Goal: Task Accomplishment & Management: Manage account settings

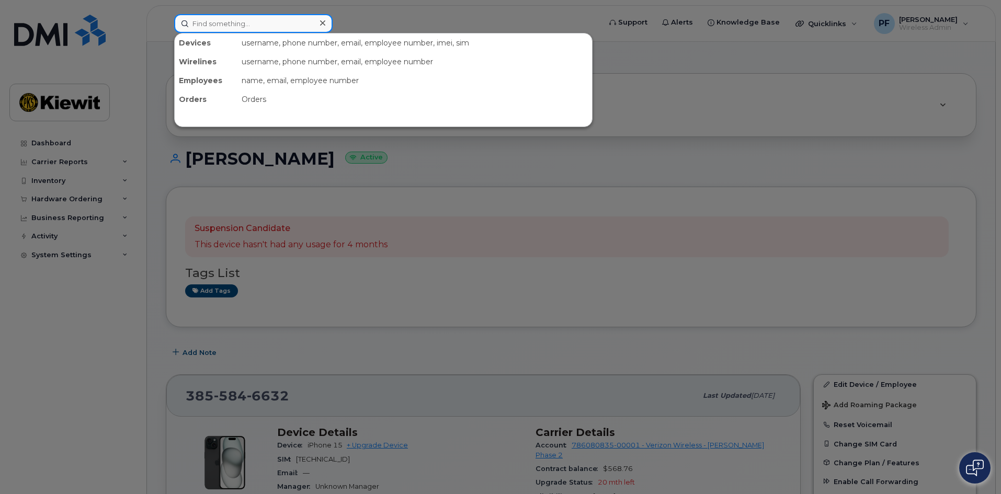
click at [209, 27] on input at bounding box center [253, 23] width 159 height 19
type input "h"
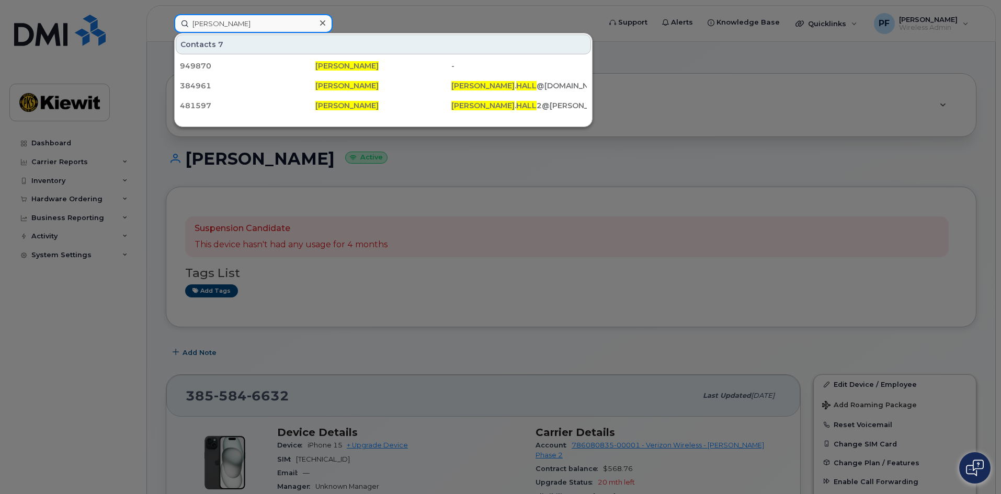
type input "[PERSON_NAME]"
click at [317, 18] on div at bounding box center [322, 23] width 15 height 15
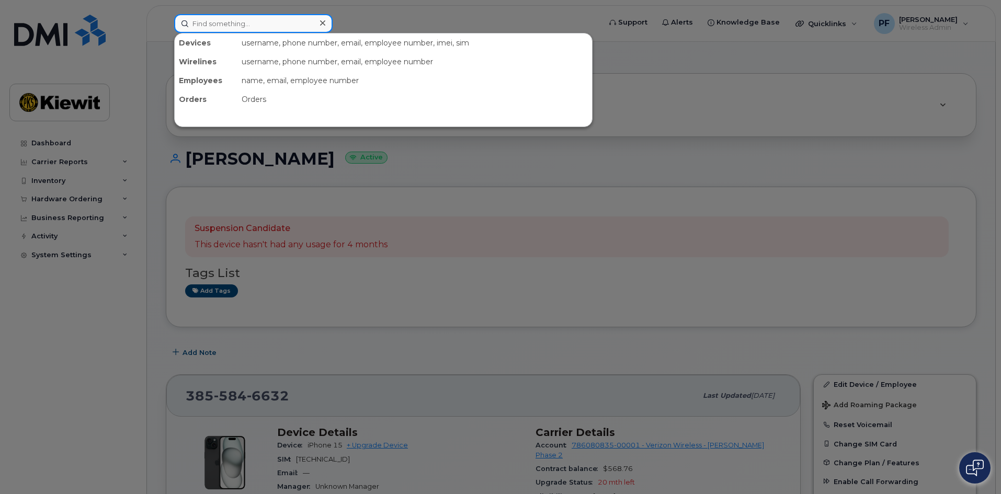
click at [266, 23] on input at bounding box center [253, 23] width 159 height 19
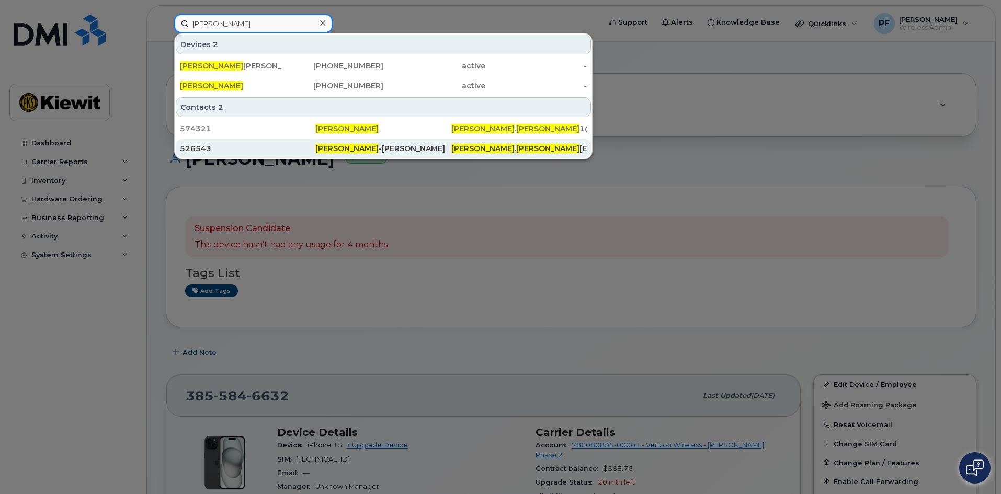
type input "jaime charles"
click at [254, 145] on div "526543" at bounding box center [248, 148] width 136 height 10
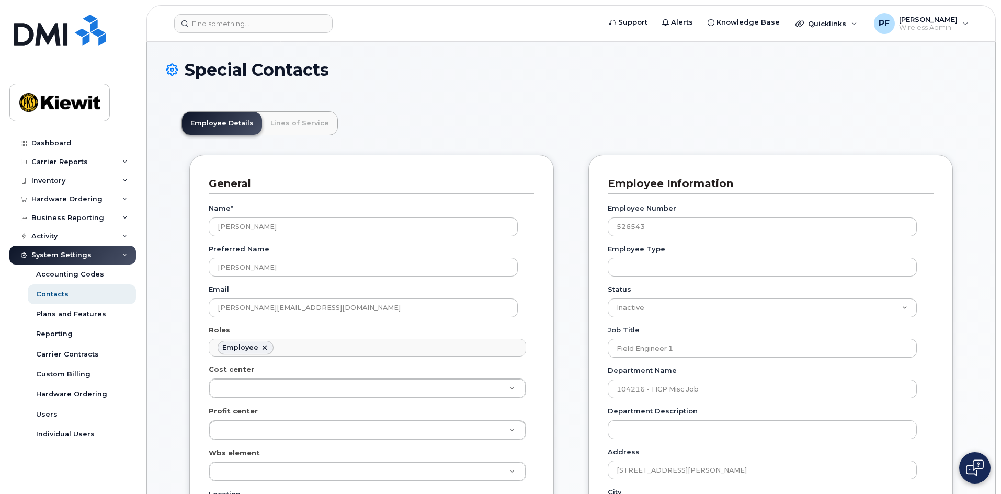
scroll to position [31, 0]
click at [268, 118] on link "Lines of Service" at bounding box center [299, 123] width 75 height 23
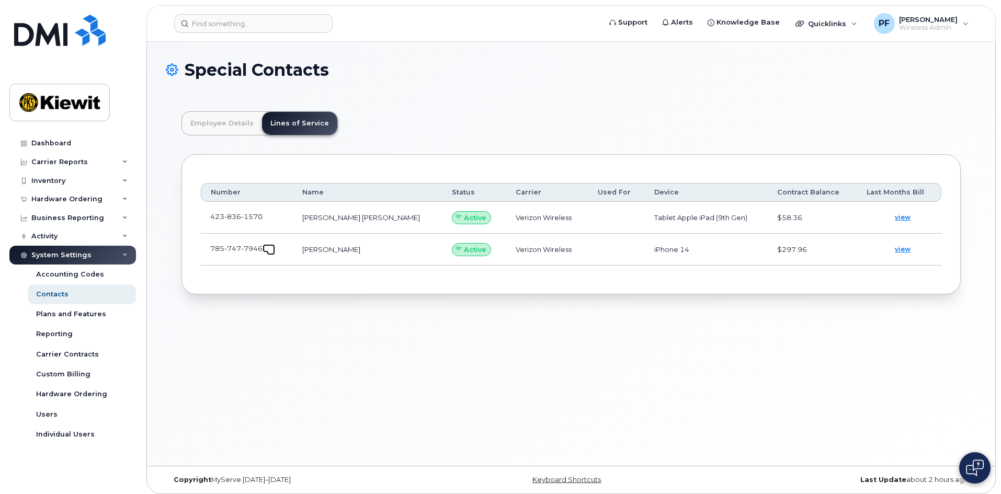
click at [269, 250] on span at bounding box center [271, 251] width 8 height 8
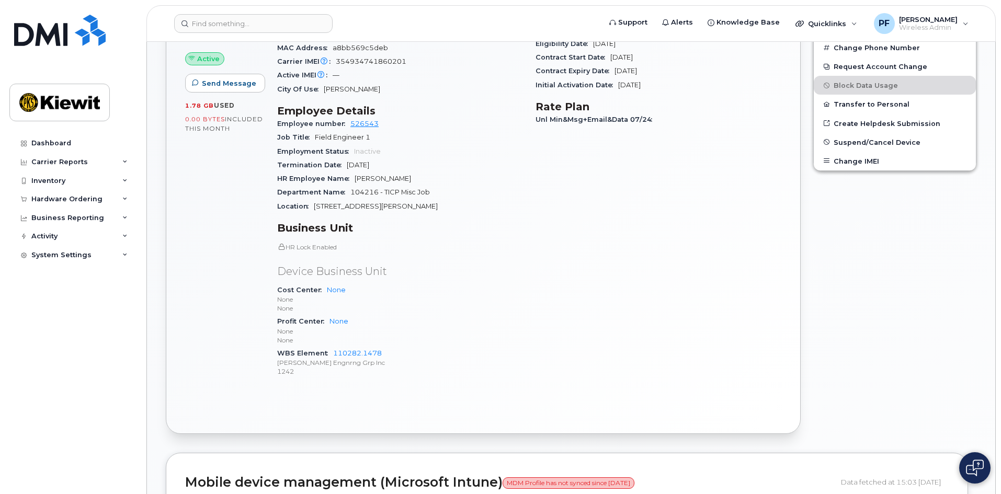
scroll to position [419, 0]
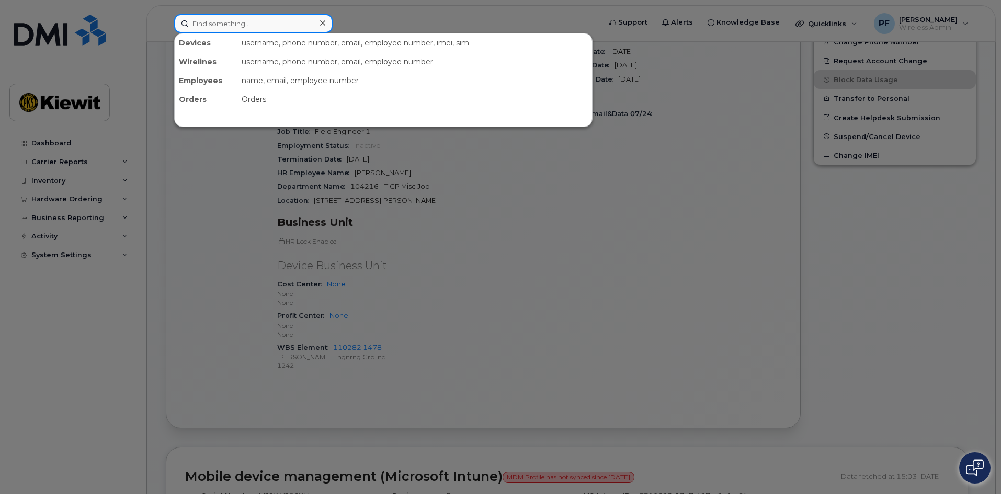
click at [235, 19] on input at bounding box center [253, 23] width 159 height 19
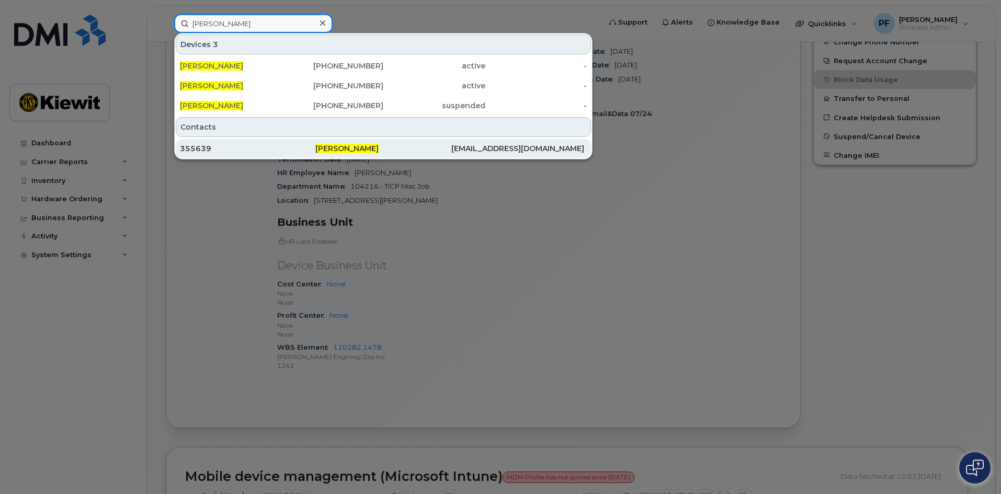
type input "blake hairston"
click at [226, 147] on div "355639" at bounding box center [248, 148] width 136 height 10
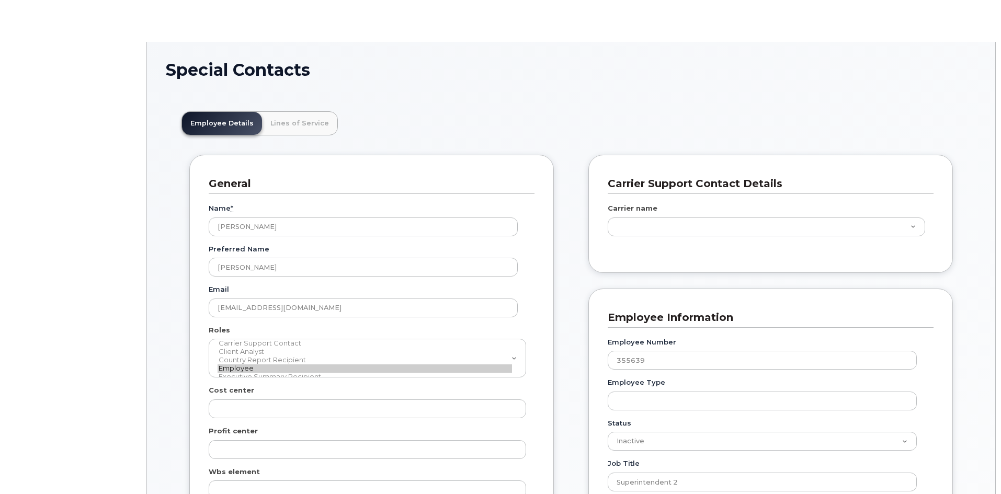
scroll to position [31, 0]
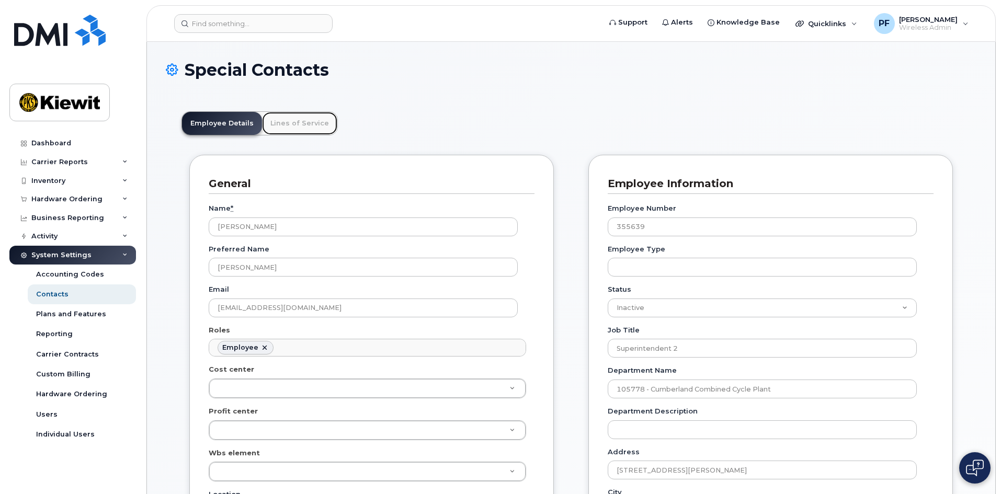
click at [301, 119] on link "Lines of Service" at bounding box center [299, 123] width 75 height 23
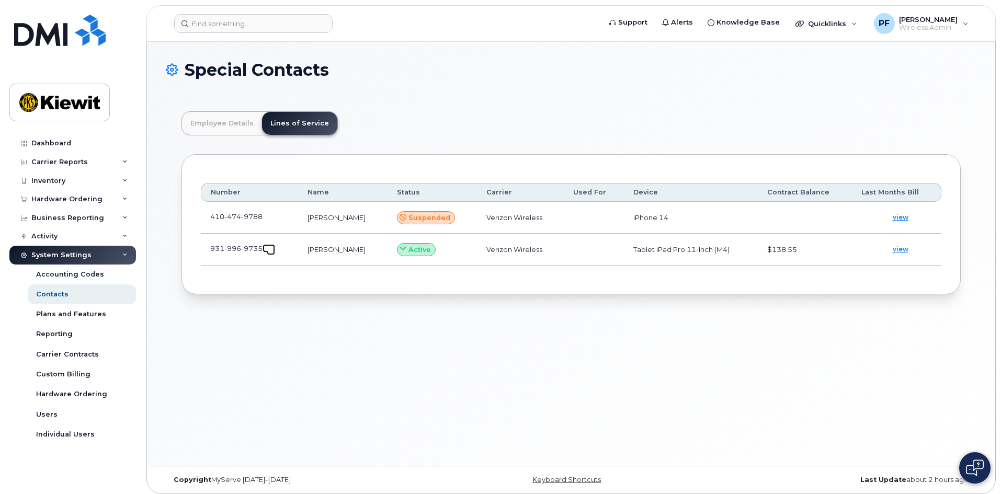
click at [271, 247] on span at bounding box center [271, 251] width 8 height 8
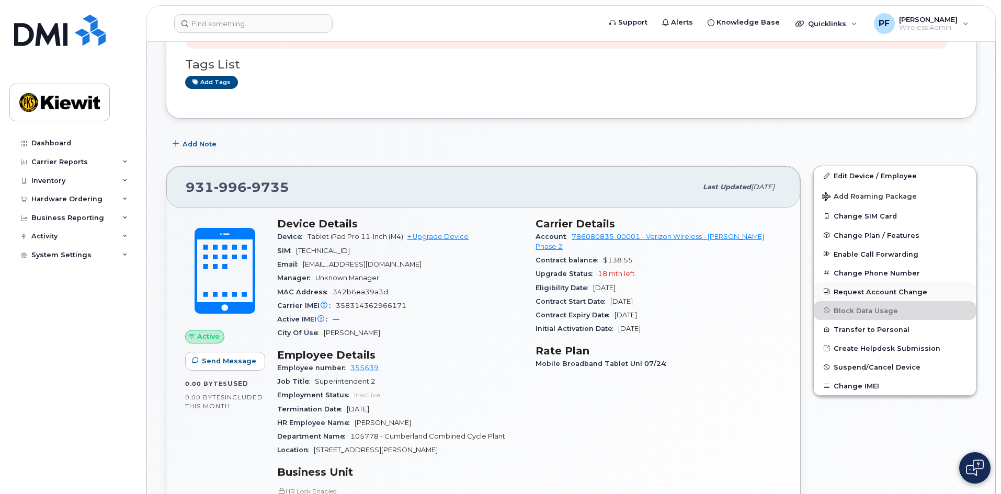
scroll to position [209, 0]
click at [870, 369] on span "Suspend/Cancel Device" at bounding box center [877, 367] width 87 height 8
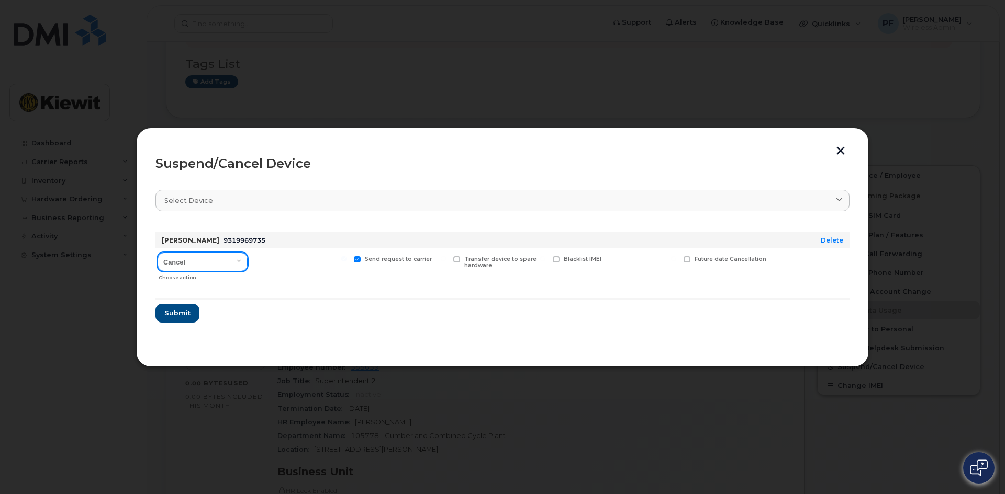
click at [213, 263] on select "Cancel Suspend - Reduced Rate Suspend - Full Rate Suspend - Lost Device/Stolen …" at bounding box center [202, 262] width 90 height 19
select select "[object Object]"
click at [157, 253] on select "Cancel Suspend - Reduced Rate Suspend - Full Rate Suspend - Lost Device/Stolen …" at bounding box center [202, 262] width 90 height 19
click at [281, 256] on span "Available for new activations/redeployments" at bounding box center [304, 263] width 78 height 14
click at [247, 256] on input "Available for new activations/redeployments" at bounding box center [244, 258] width 5 height 5
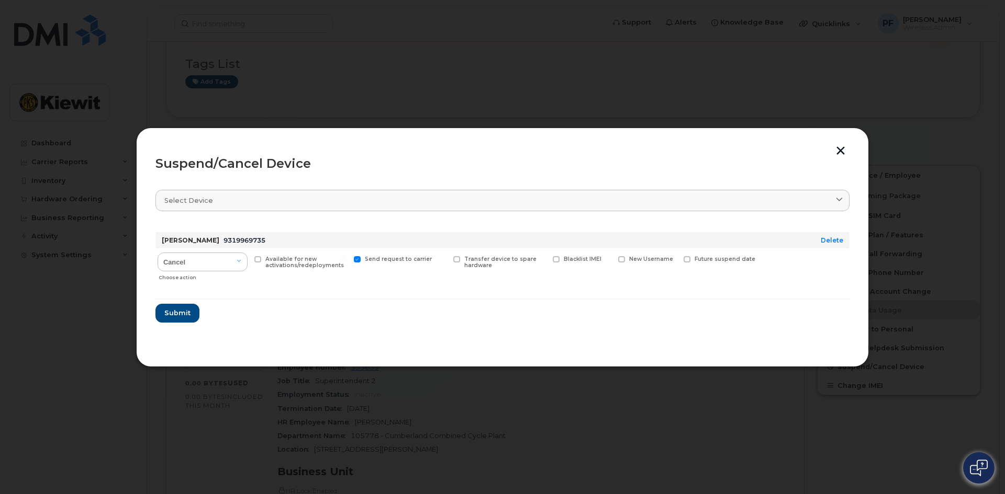
checkbox input "true"
click at [182, 312] on span "Submit" at bounding box center [177, 313] width 26 height 10
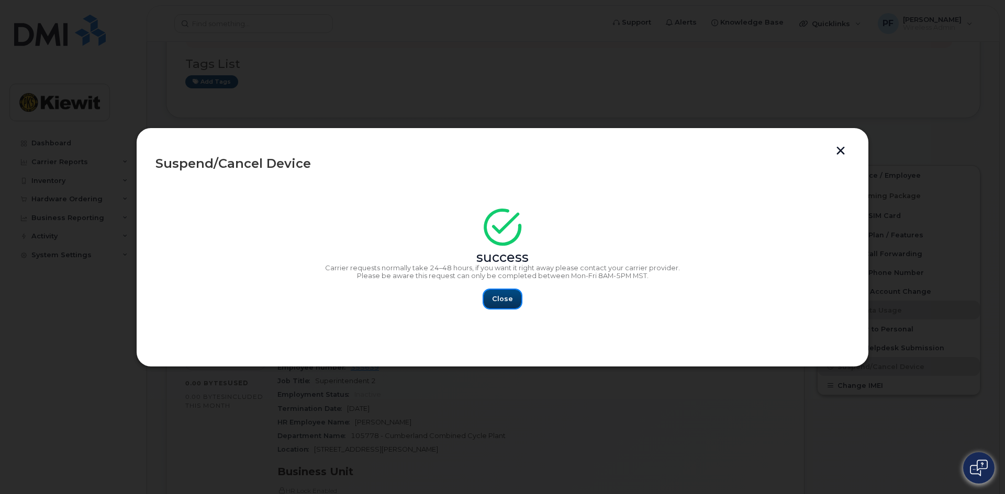
click at [499, 299] on span "Close" at bounding box center [502, 299] width 21 height 10
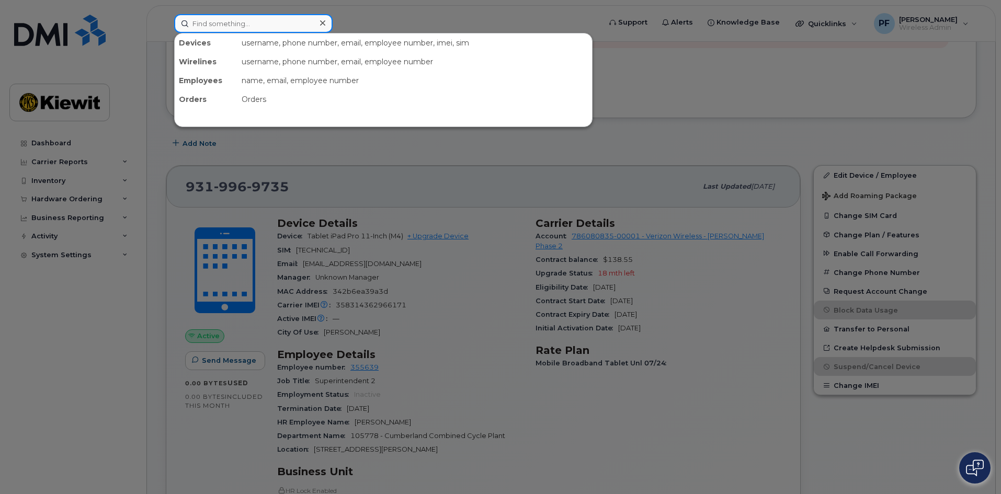
click at [285, 16] on input at bounding box center [253, 23] width 159 height 19
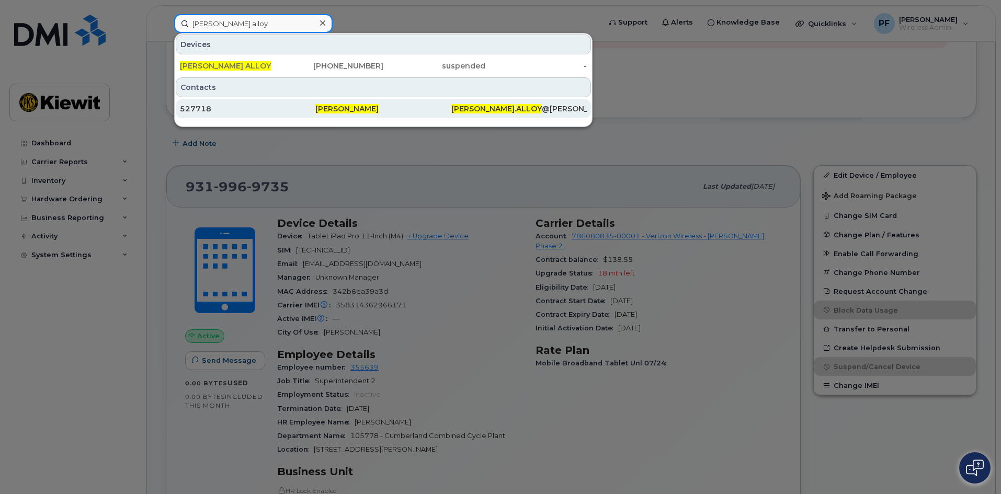
type input "brenna alloy"
click at [235, 105] on div "527718" at bounding box center [248, 109] width 136 height 10
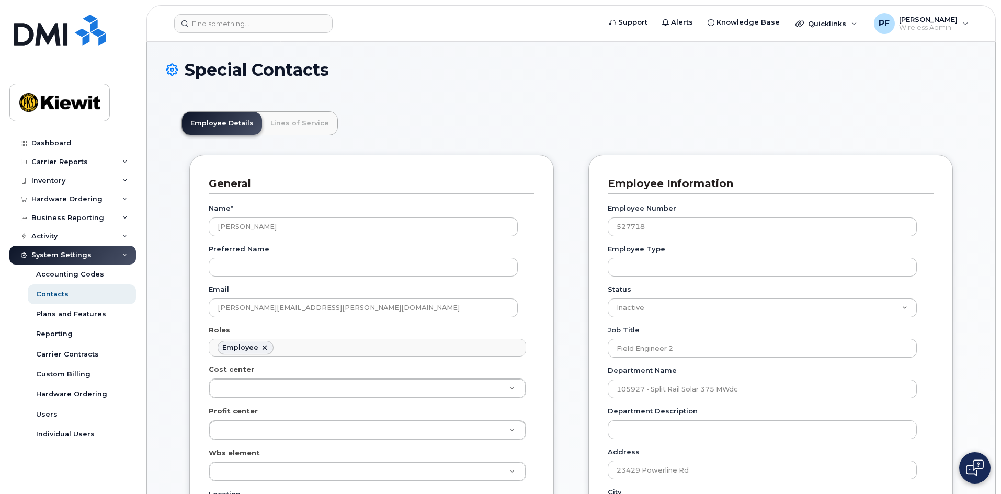
scroll to position [31, 0]
click at [284, 118] on link "Lines of Service" at bounding box center [299, 123] width 75 height 23
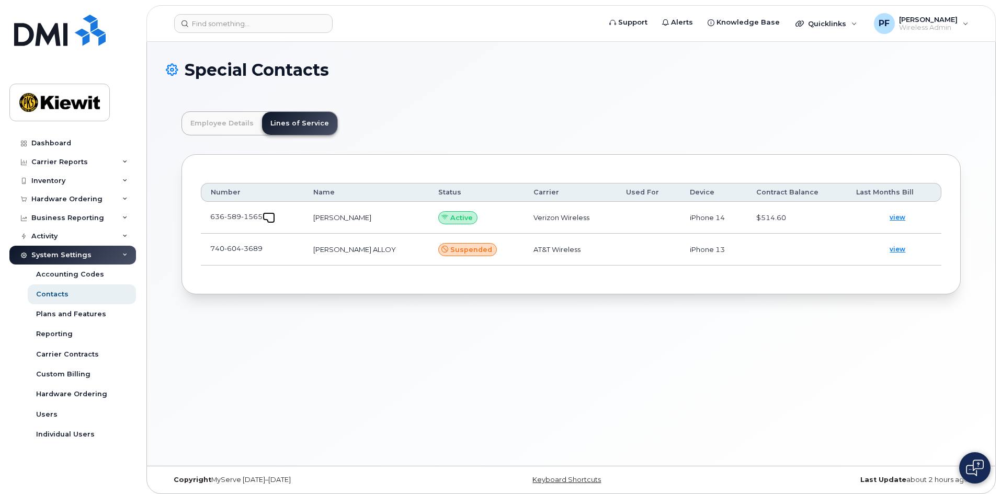
click at [266, 218] on link at bounding box center [269, 216] width 13 height 8
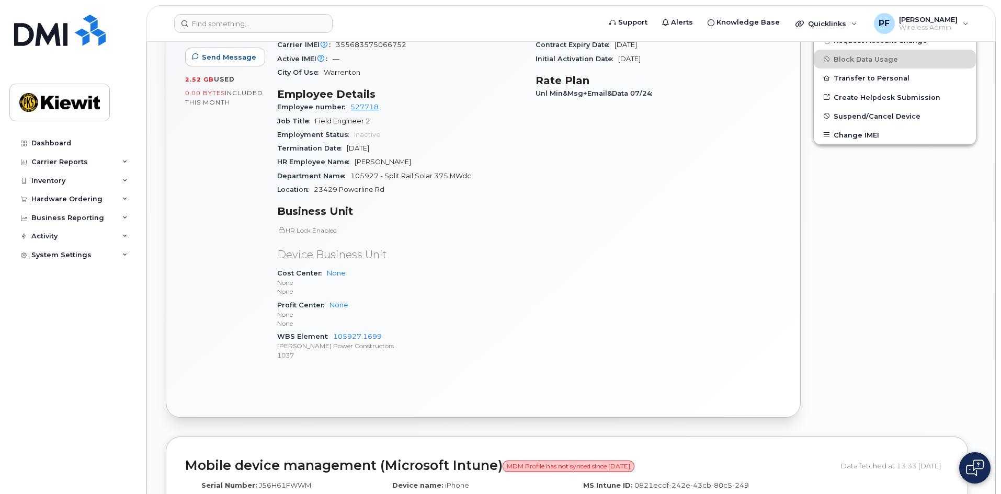
scroll to position [366, 0]
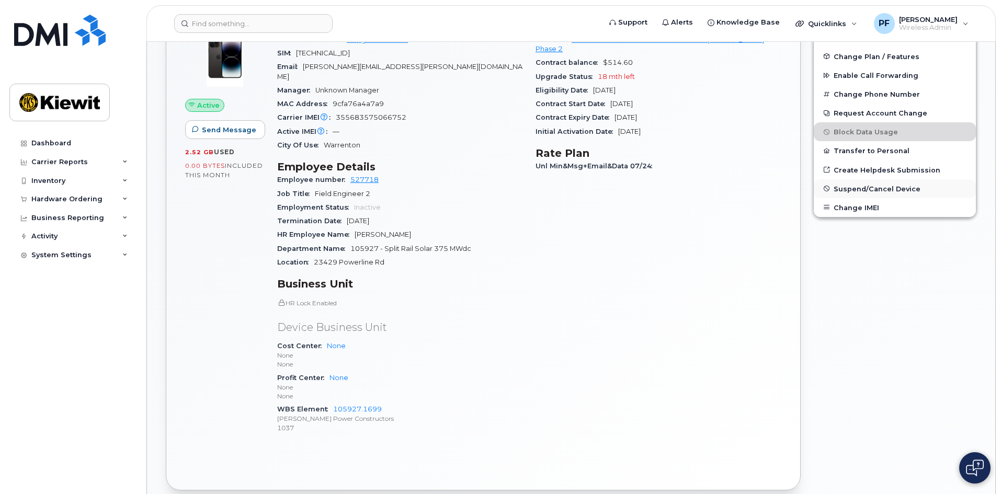
click at [866, 187] on span "Suspend/Cancel Device" at bounding box center [877, 189] width 87 height 8
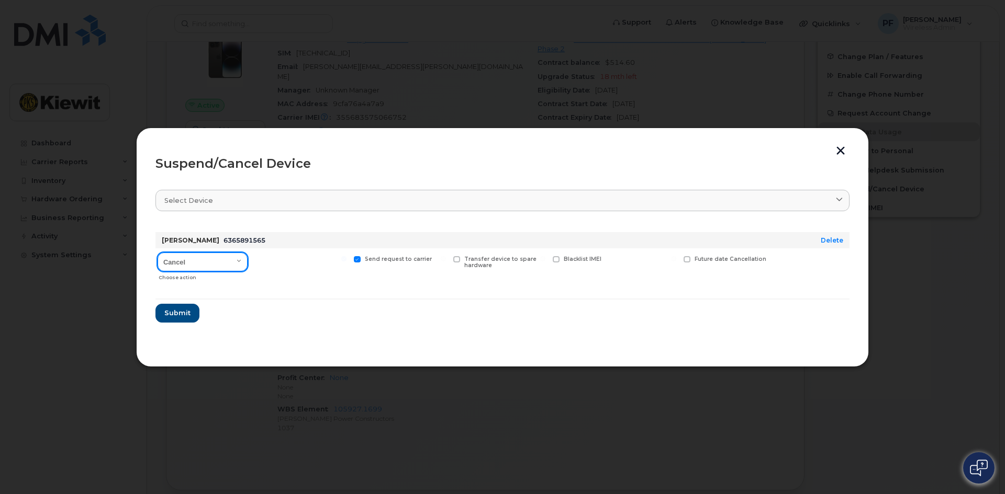
click at [195, 256] on select "Cancel Suspend - Reduced Rate Suspend - Full Rate Suspend - Lost Device/Stolen …" at bounding box center [202, 262] width 90 height 19
select select "[object Object]"
click at [157, 253] on select "Cancel Suspend - Reduced Rate Suspend - Full Rate Suspend - Lost Device/Stolen …" at bounding box center [202, 262] width 90 height 19
click at [293, 253] on div "Available for new activations/redeployments" at bounding box center [300, 267] width 97 height 37
click at [271, 265] on span "Available for new activations/redeployments" at bounding box center [304, 263] width 78 height 14
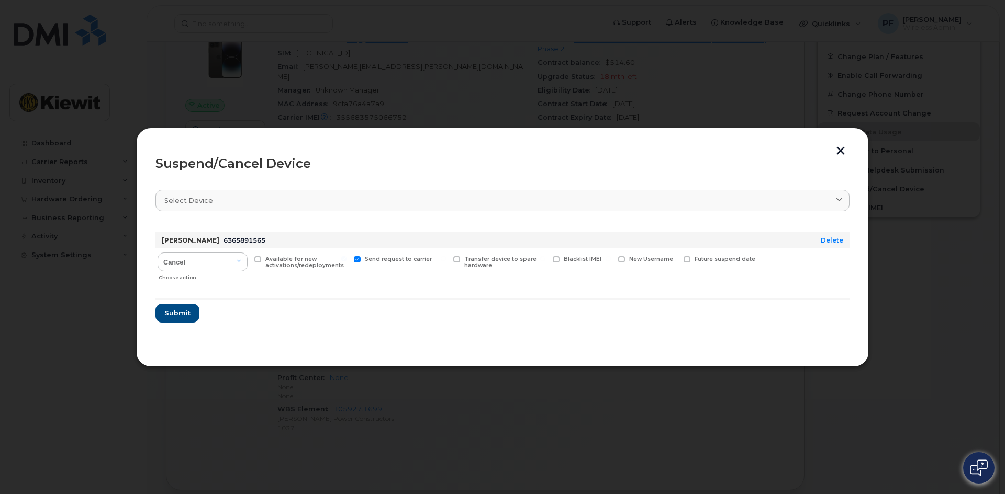
click at [247, 262] on input "Available for new activations/redeployments" at bounding box center [244, 258] width 5 height 5
checkbox input "true"
click at [184, 317] on span "Submit" at bounding box center [177, 313] width 26 height 10
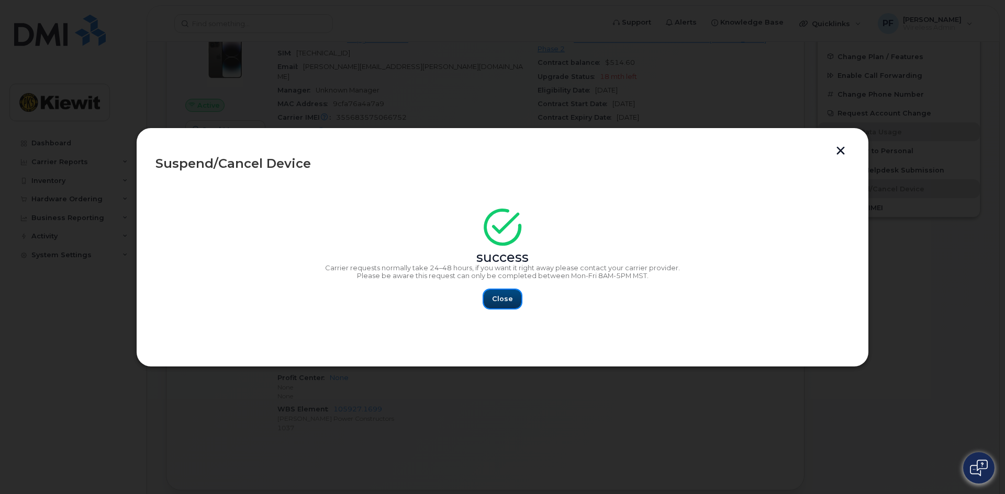
click at [506, 301] on span "Close" at bounding box center [502, 299] width 21 height 10
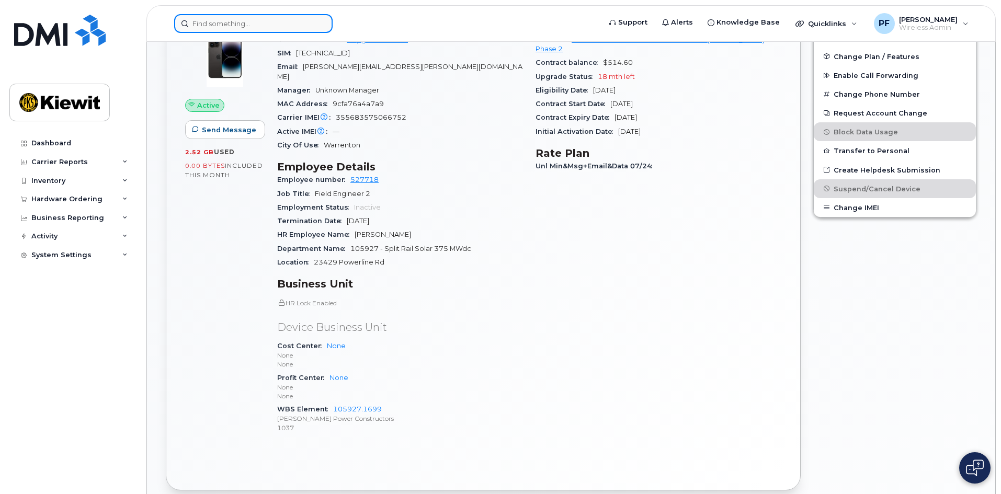
click at [231, 22] on input at bounding box center [253, 23] width 159 height 19
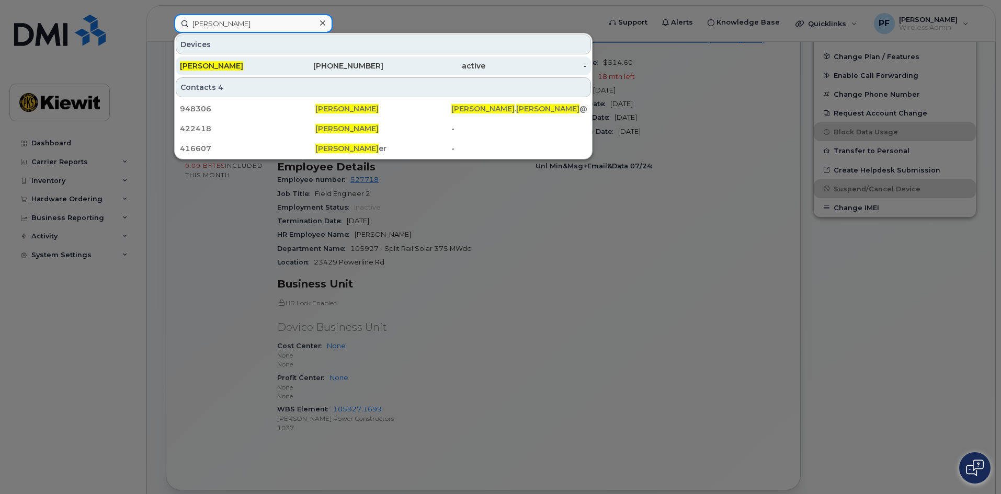
type input "david webb"
click at [252, 70] on div "DAVID WEBB" at bounding box center [231, 66] width 102 height 10
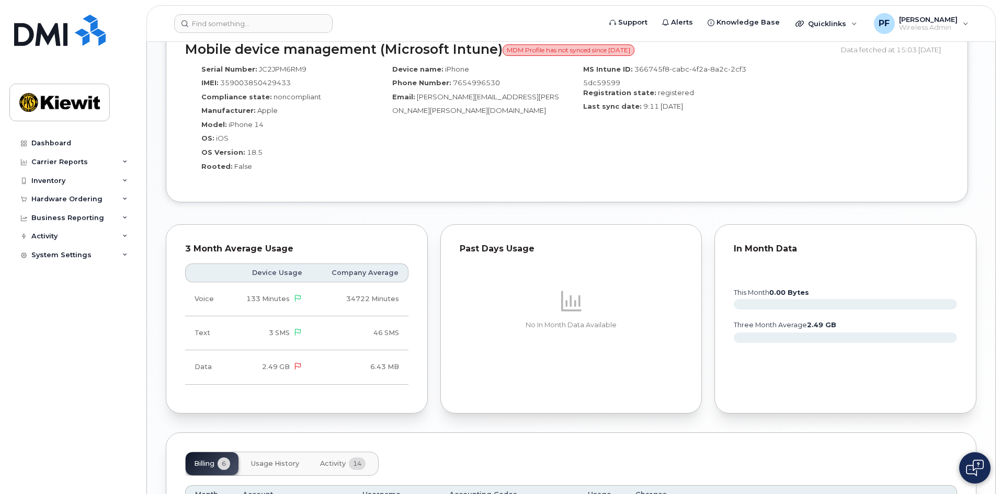
scroll to position [837, 0]
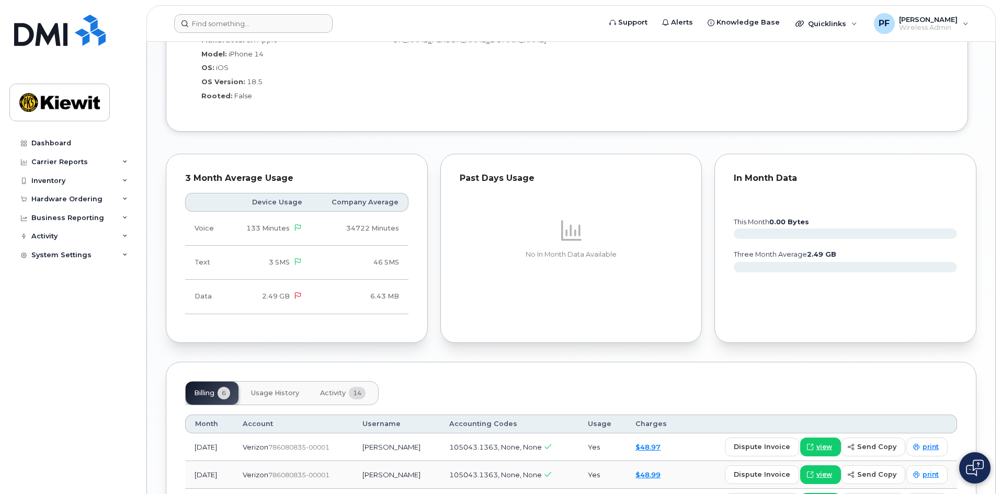
drag, startPoint x: 250, startPoint y: 13, endPoint x: 245, endPoint y: 16, distance: 5.7
click at [245, 16] on header "Support Alerts Knowledge Base Quicklinks Suspend / Cancel Device Change SIM Car…" at bounding box center [572, 23] width 850 height 37
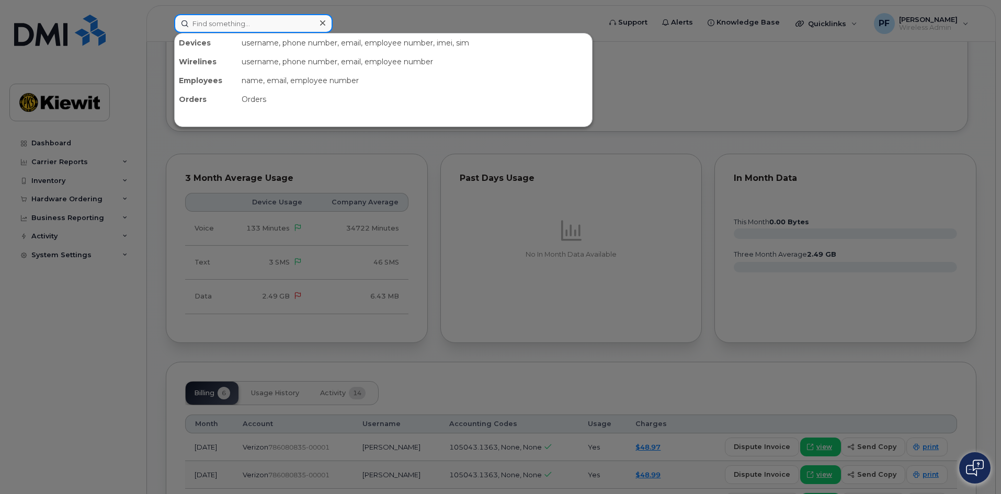
click at [245, 26] on input at bounding box center [253, 23] width 159 height 19
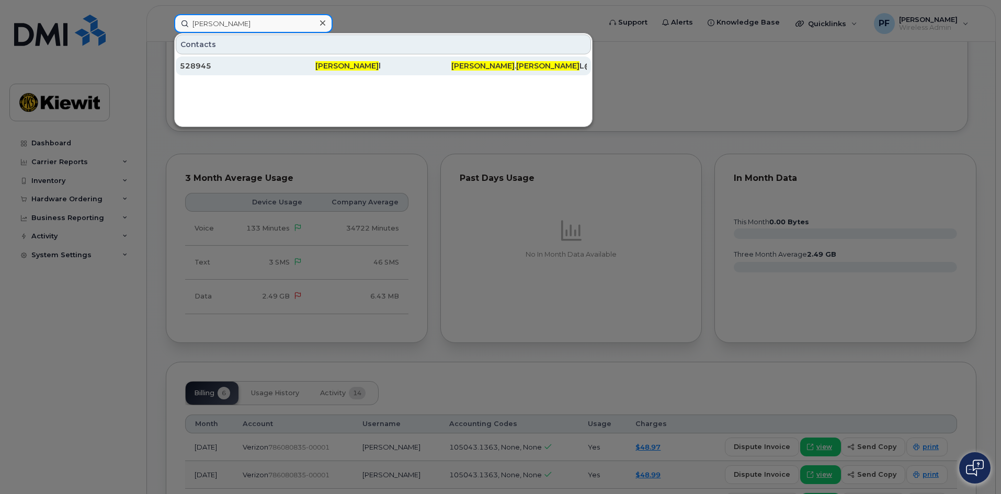
type input "benjamin voge"
click at [253, 66] on div "528945" at bounding box center [248, 66] width 136 height 10
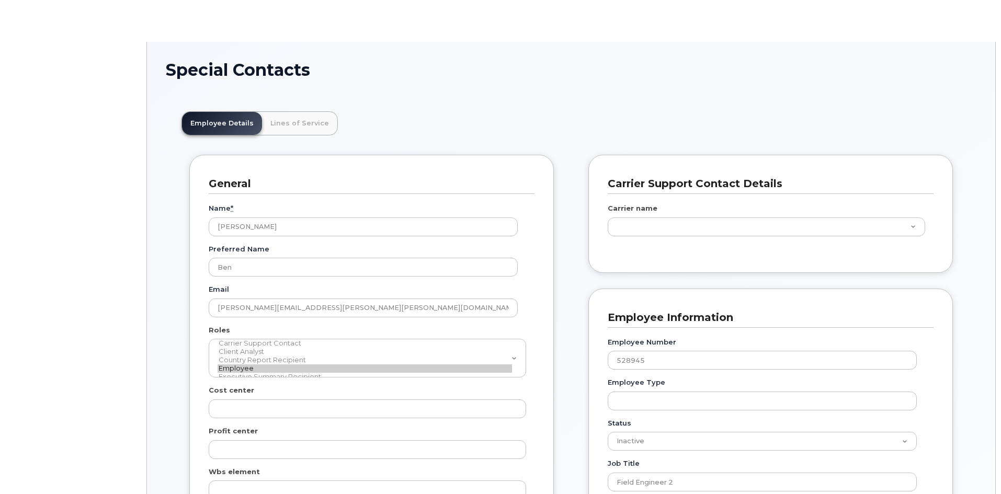
scroll to position [31, 0]
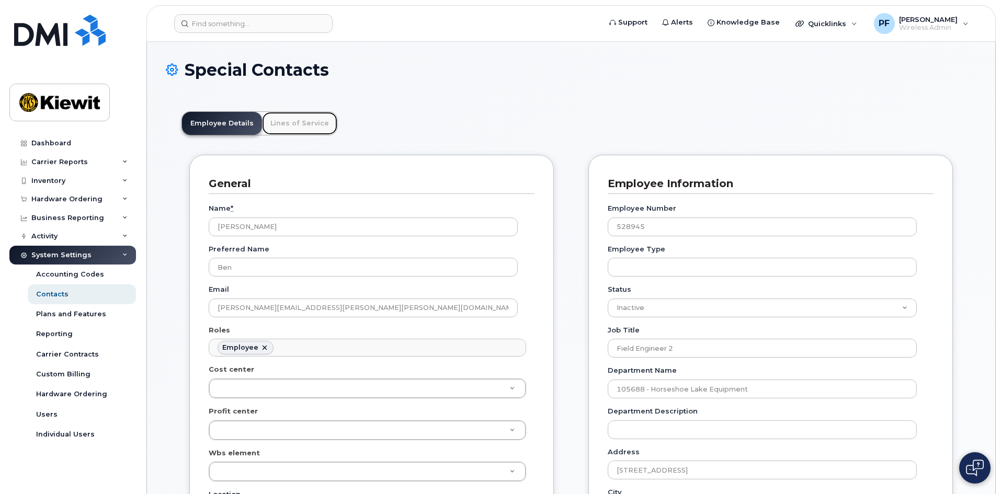
click at [296, 131] on link "Lines of Service" at bounding box center [299, 123] width 75 height 23
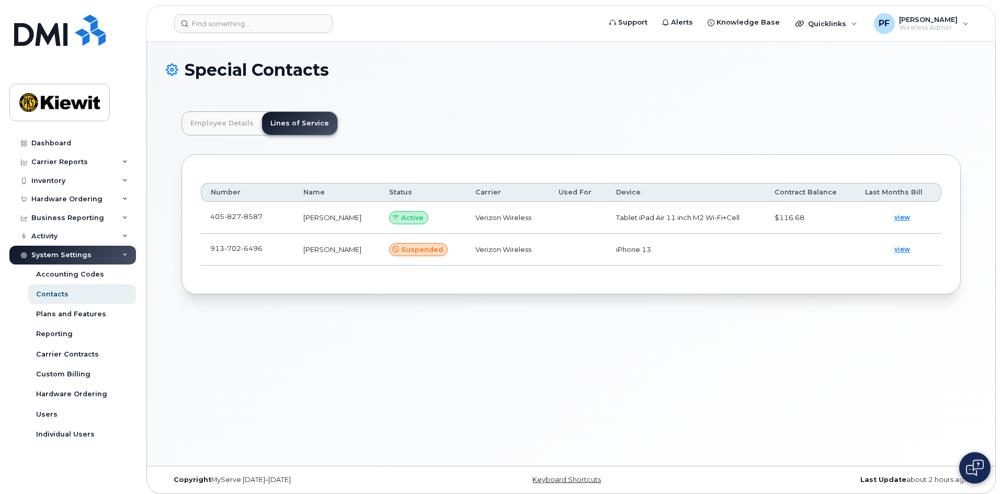
click at [285, 221] on td "[PHONE_NUMBER]" at bounding box center [247, 218] width 93 height 32
click at [273, 213] on link at bounding box center [269, 216] width 13 height 8
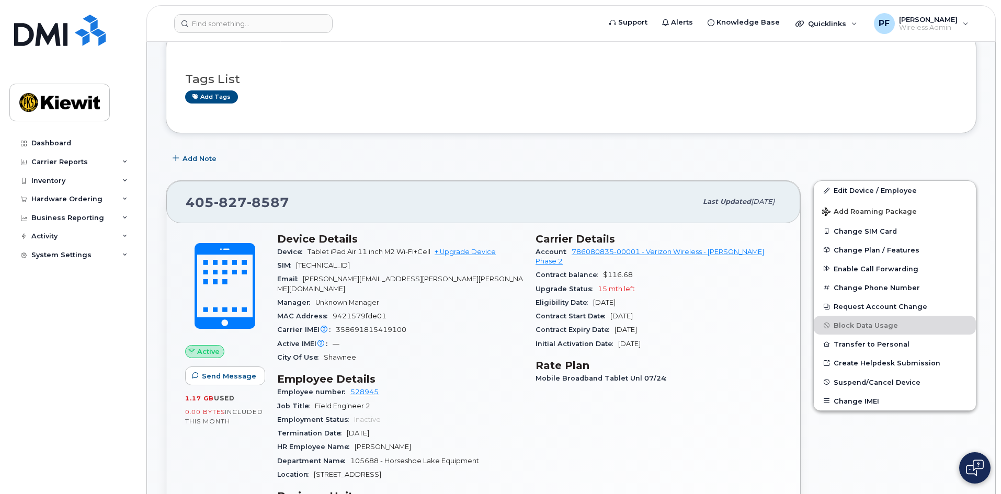
scroll to position [52, 0]
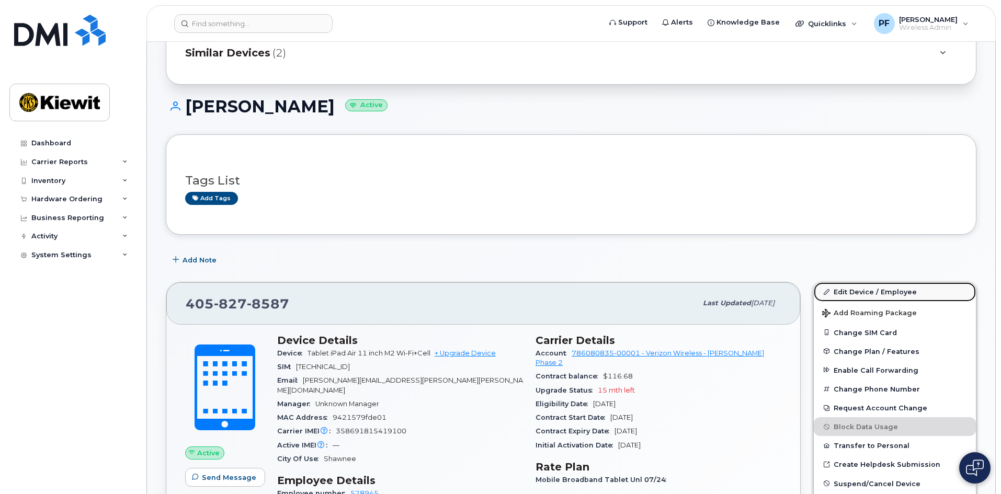
click at [847, 286] on link "Edit Device / Employee" at bounding box center [895, 292] width 162 height 19
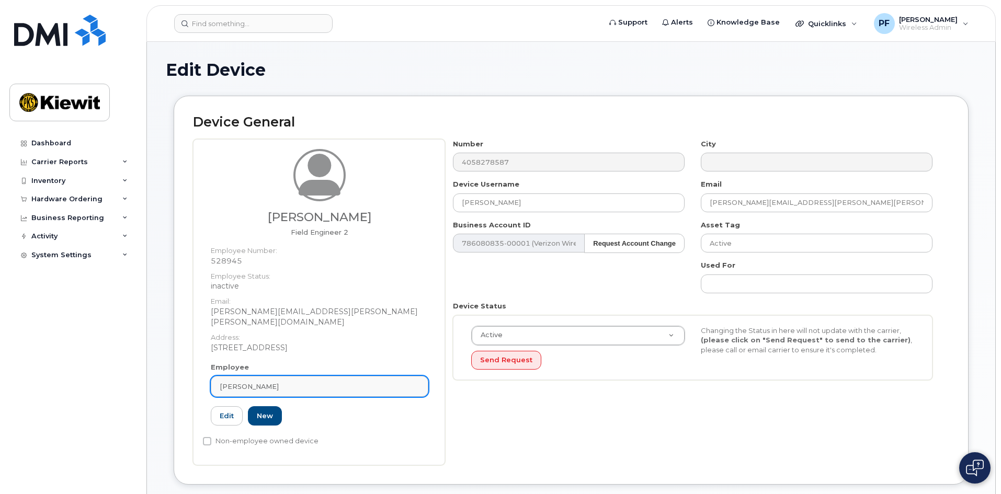
click at [285, 376] on link "Benjamin Vogel" at bounding box center [320, 386] width 218 height 21
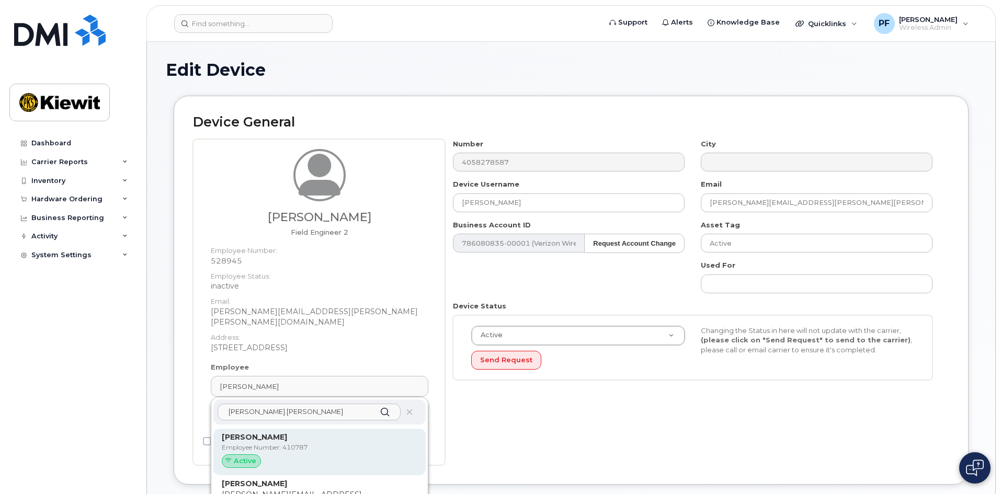
type input "robert.harding"
click at [293, 443] on p "Employee Number: 410787" at bounding box center [320, 447] width 196 height 9
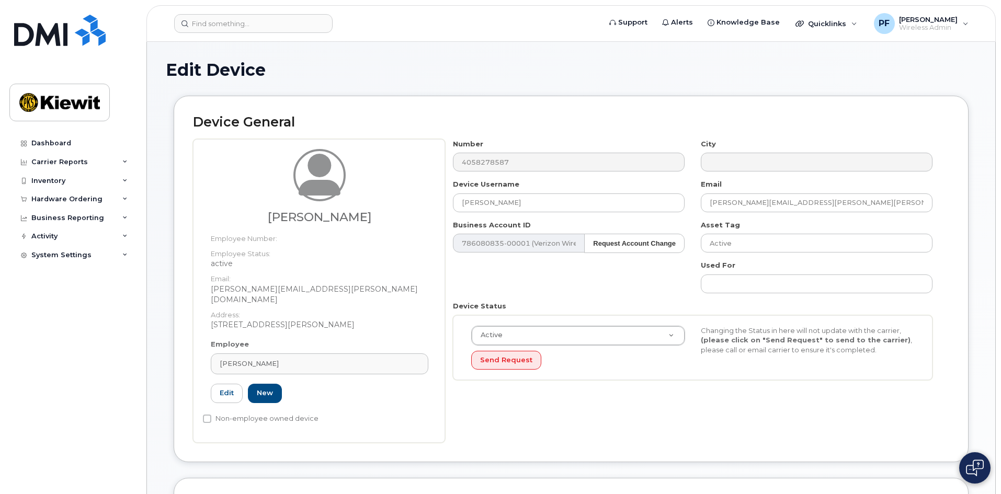
type input "410787"
type input "Robert Harding"
type input "robert.harding@masselec.com"
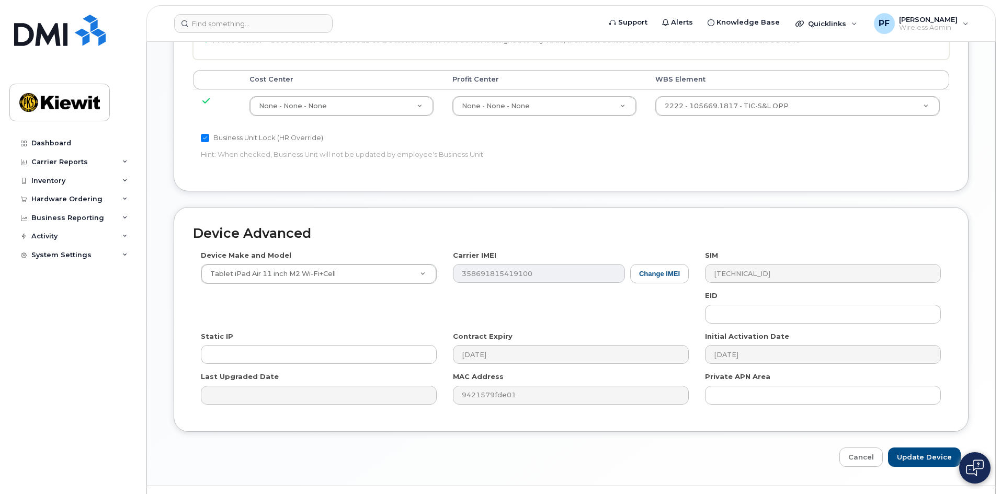
scroll to position [558, 0]
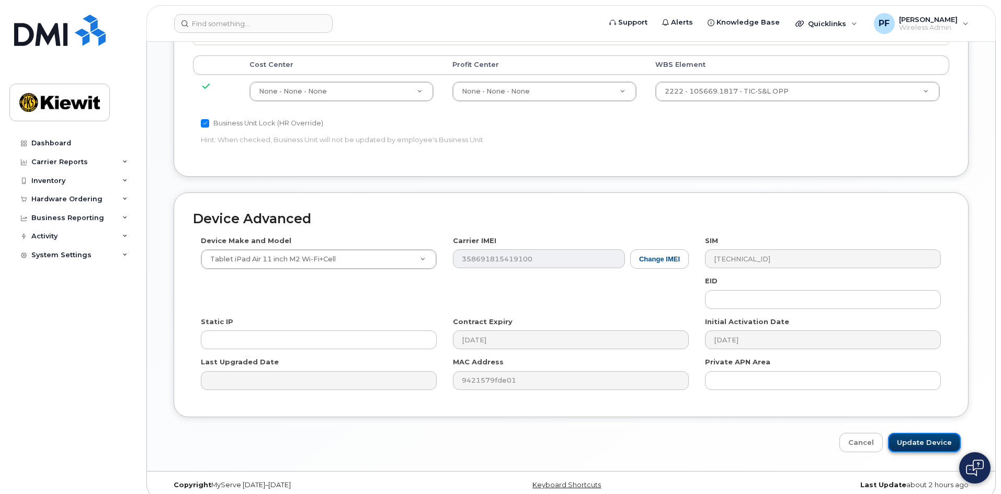
click at [915, 433] on input "Update Device" at bounding box center [924, 442] width 73 height 19
type input "Saving..."
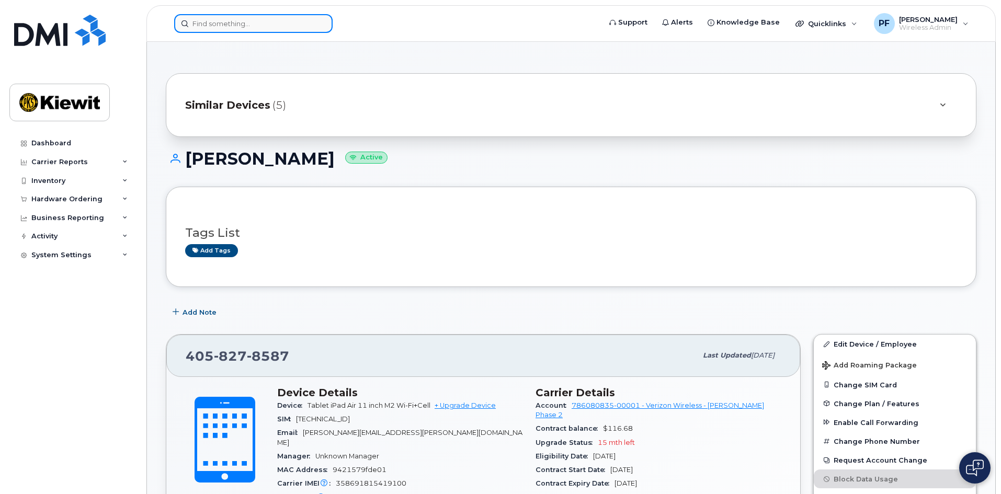
click at [261, 28] on input at bounding box center [253, 23] width 159 height 19
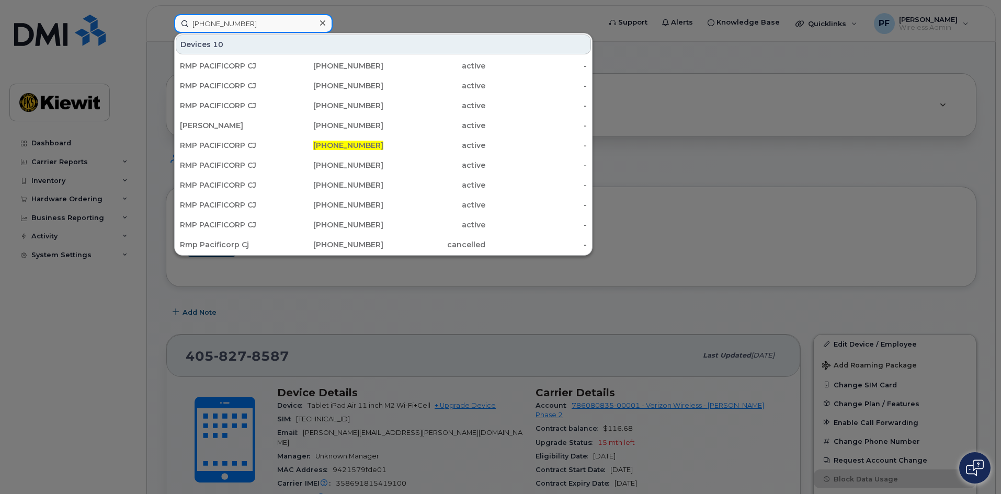
type input "[PHONE_NUMBER]"
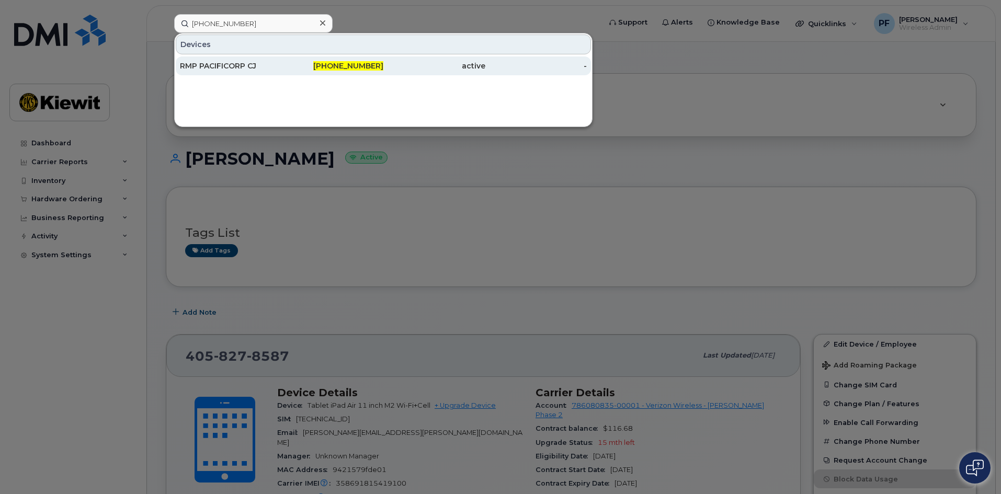
click at [282, 59] on div "RMP PACIFICORP CJ" at bounding box center [333, 66] width 102 height 19
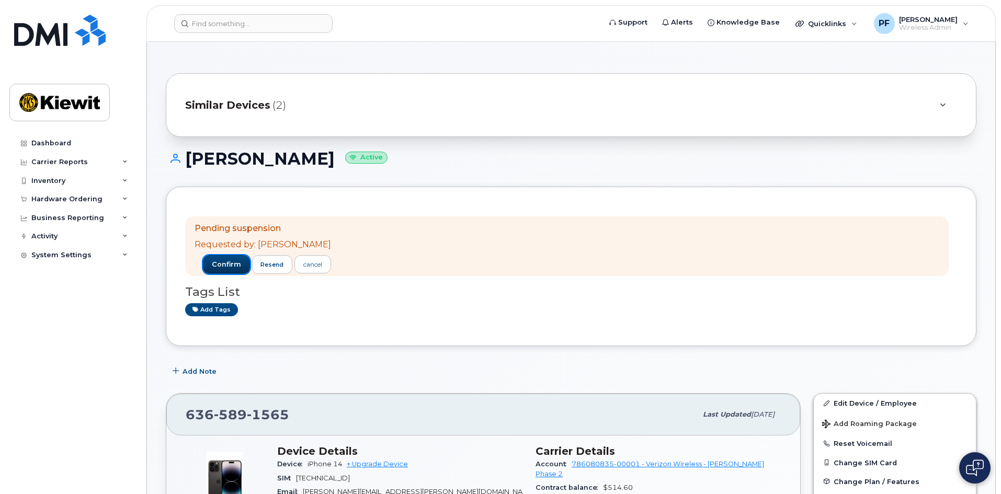
click at [218, 267] on span "confirm" at bounding box center [226, 264] width 29 height 9
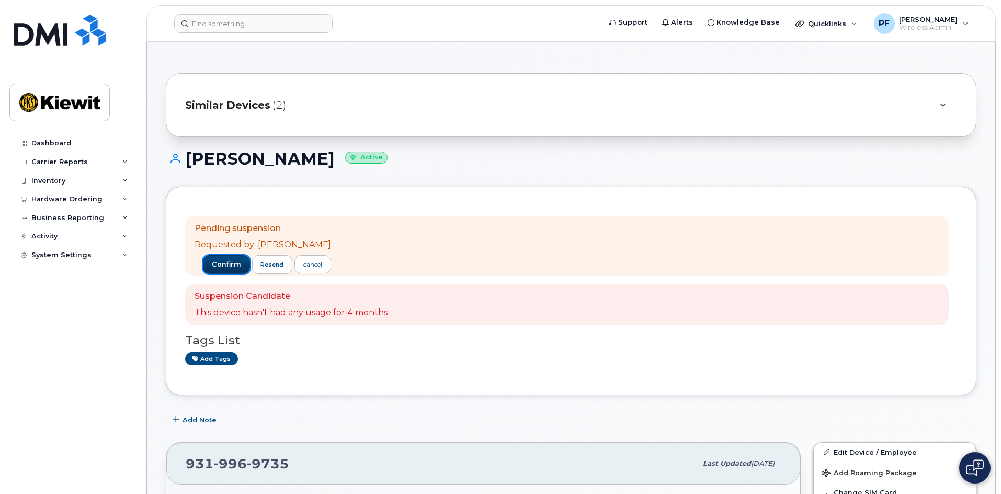
click at [219, 263] on span "confirm" at bounding box center [226, 264] width 29 height 9
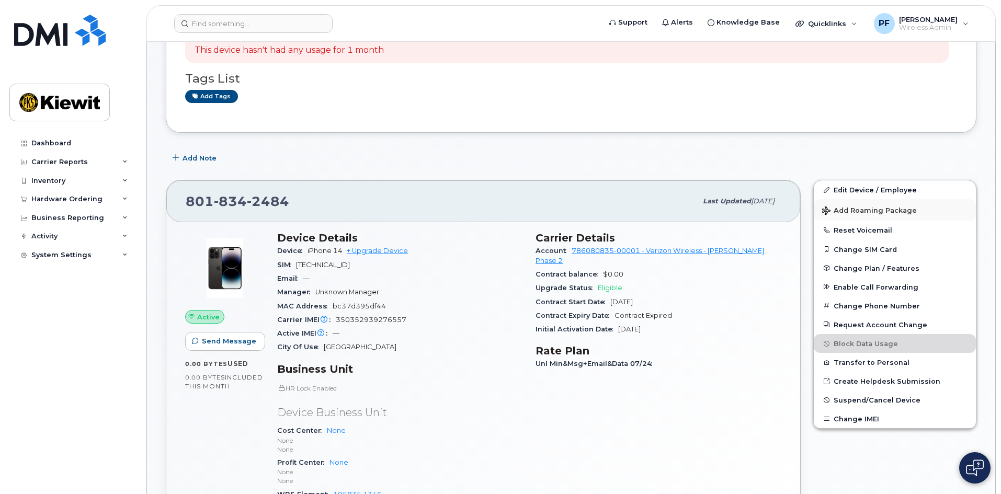
scroll to position [105, 0]
click at [867, 193] on link "Edit Device / Employee" at bounding box center [895, 191] width 162 height 19
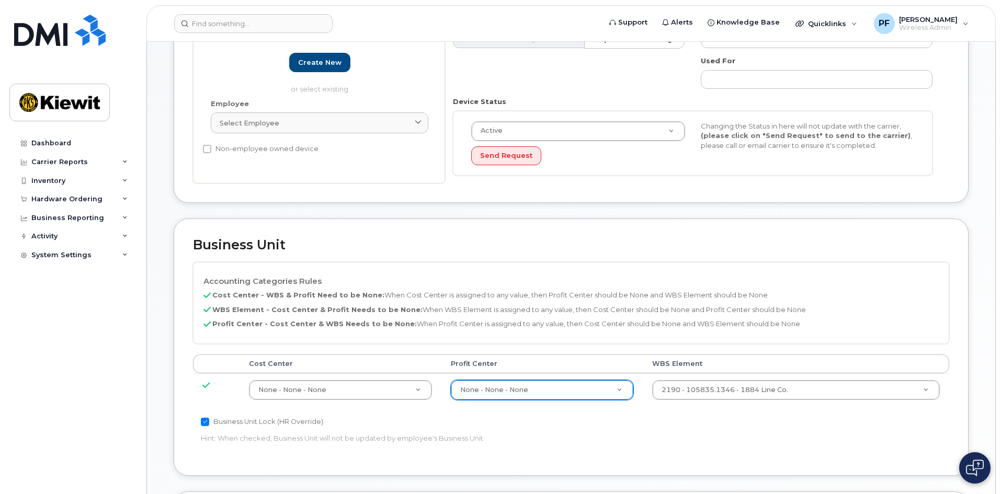
scroll to position [262, 0]
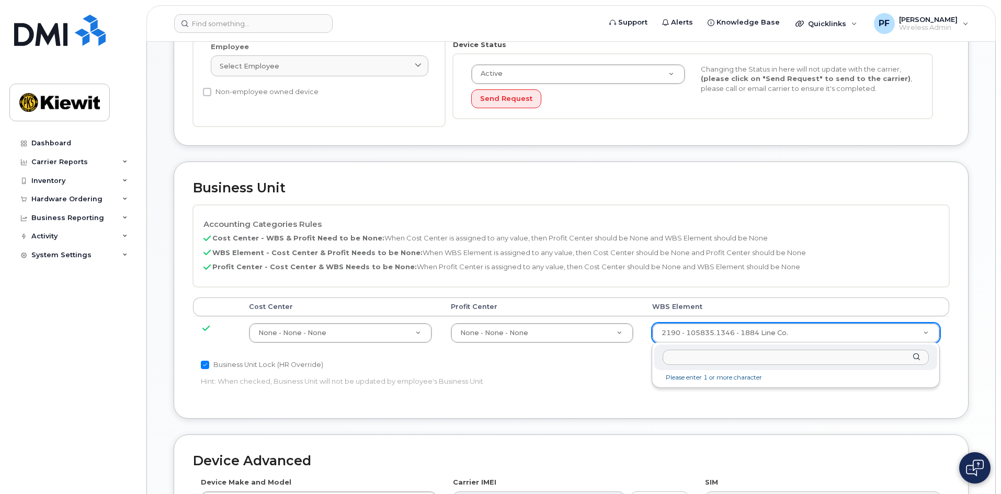
click at [808, 368] on div at bounding box center [796, 358] width 283 height 26
type input "105871.1309"
type input "30270108"
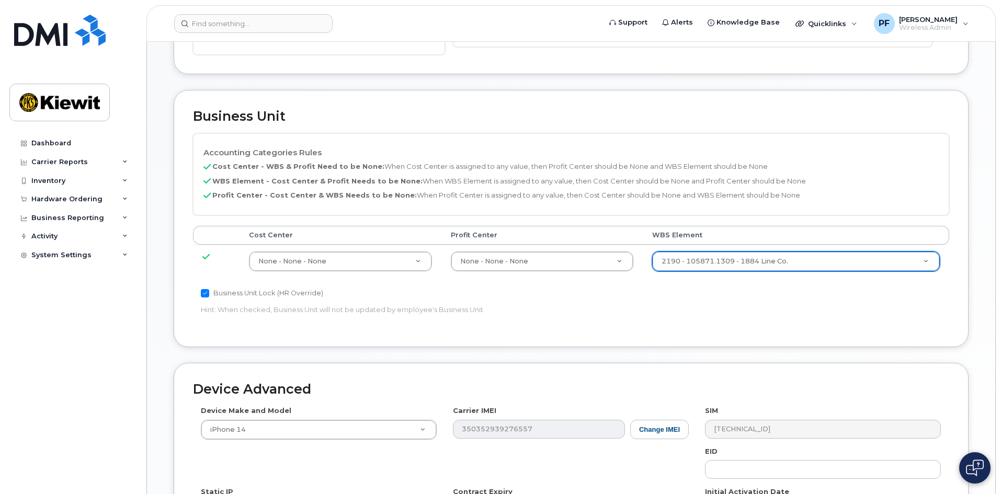
scroll to position [514, 0]
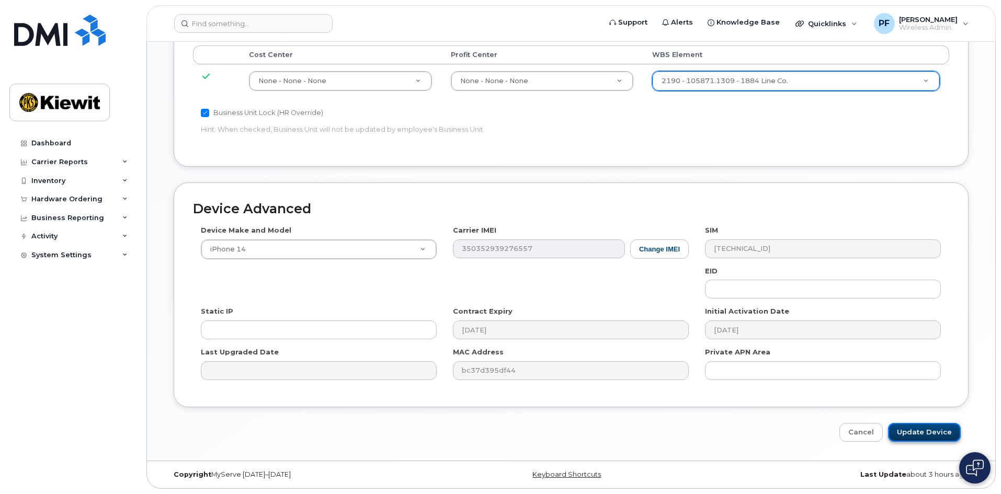
click at [922, 426] on input "Update Device" at bounding box center [924, 432] width 73 height 19
type input "Saving..."
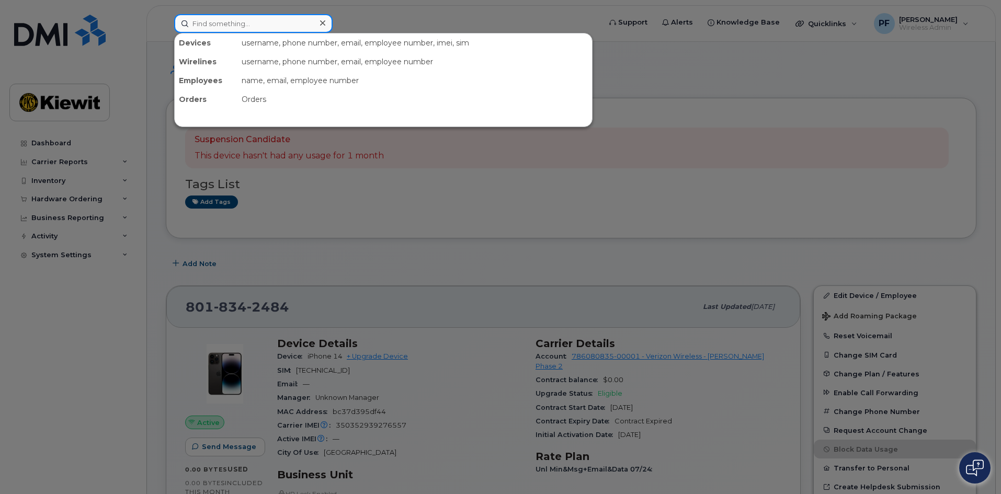
click at [293, 28] on input at bounding box center [253, 23] width 159 height 19
click at [219, 26] on input at bounding box center [253, 23] width 159 height 19
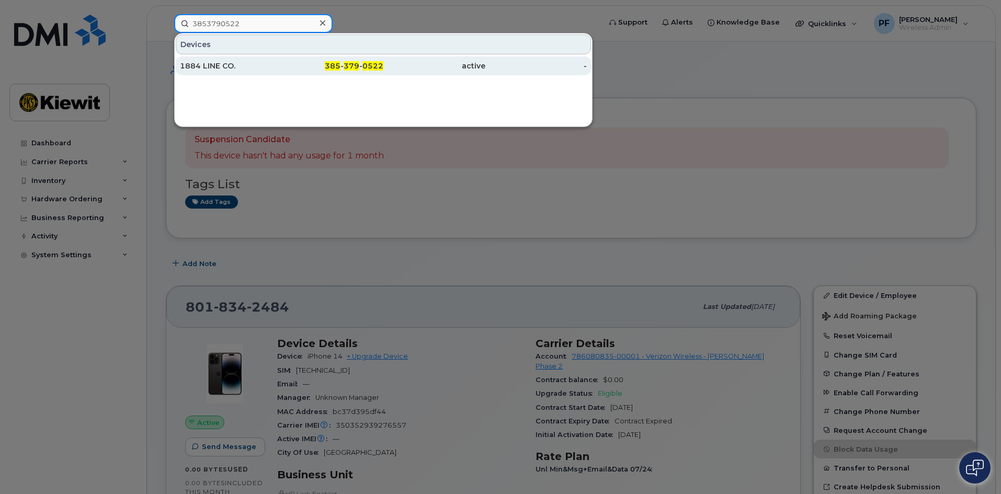
type input "3853790522"
click at [221, 66] on div "1884 LINE CO." at bounding box center [231, 66] width 102 height 10
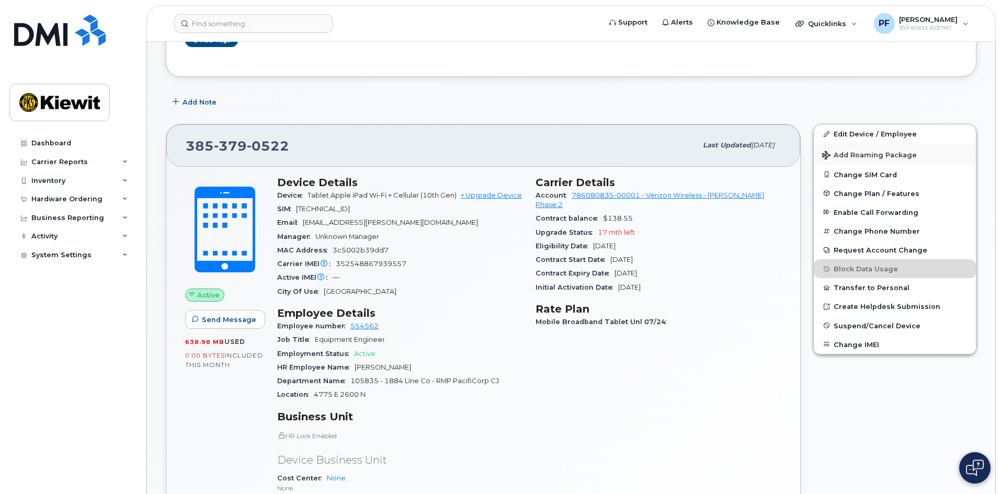
scroll to position [209, 0]
click at [855, 139] on link "Edit Device / Employee" at bounding box center [895, 135] width 162 height 19
click at [865, 136] on link "Edit Device / Employee" at bounding box center [895, 135] width 162 height 19
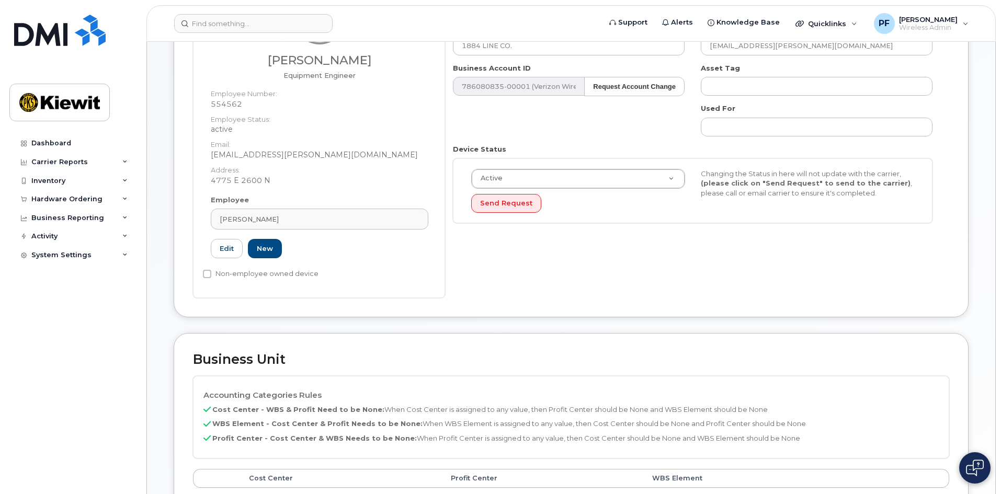
scroll to position [366, 0]
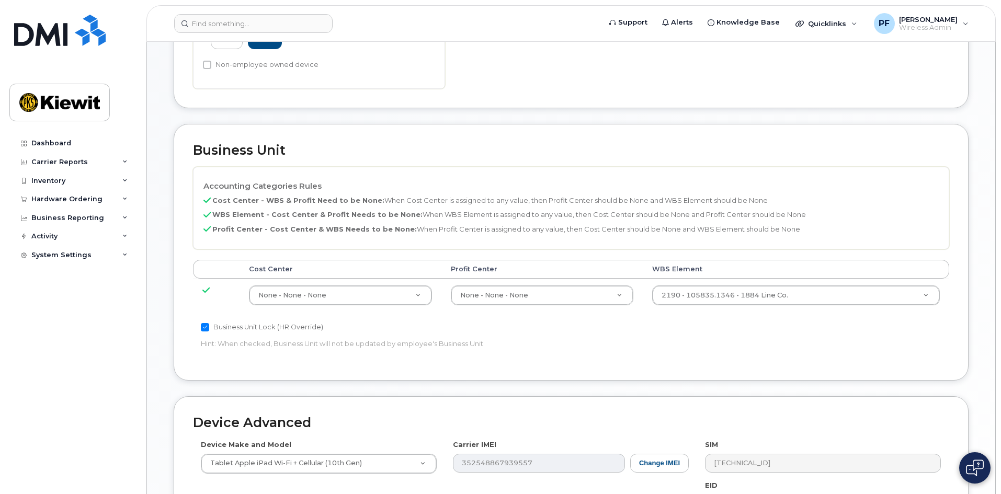
click at [694, 309] on td "2190 - 105835.1346 - 1884 Line Co. 30255663" at bounding box center [796, 295] width 307 height 33
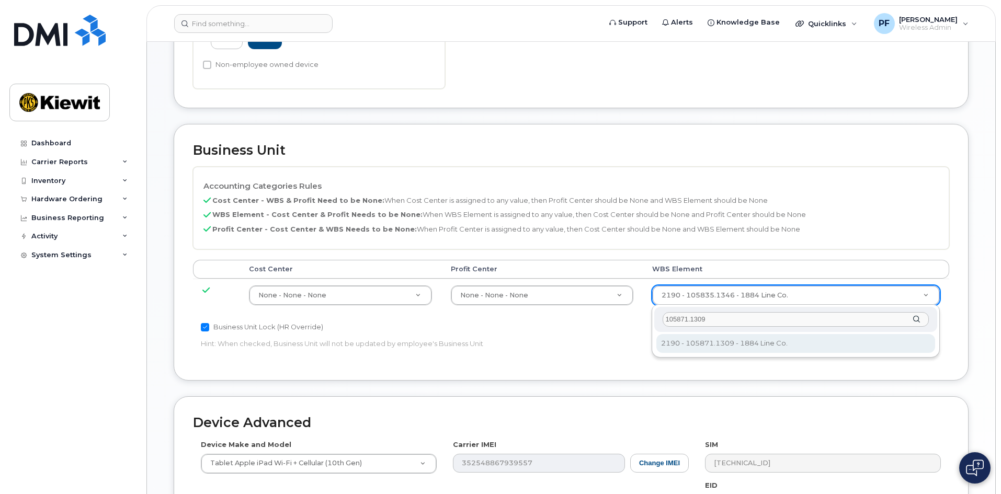
type input "105871.1309"
type input "30270108"
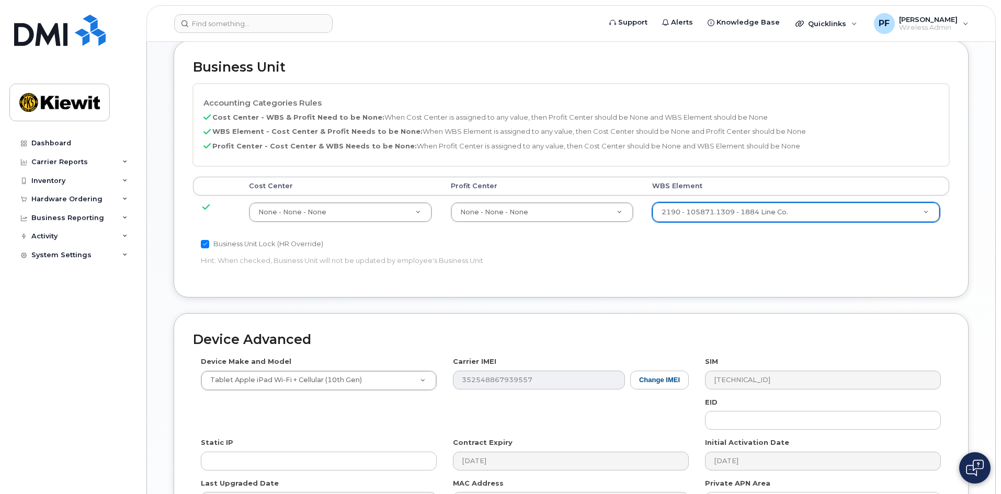
scroll to position [581, 0]
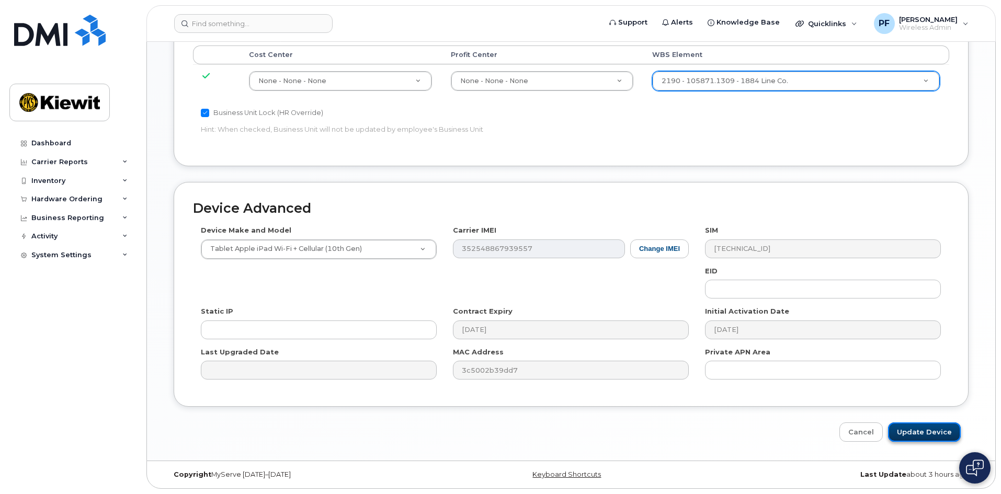
click at [907, 432] on input "Update Device" at bounding box center [924, 432] width 73 height 19
type input "Saving..."
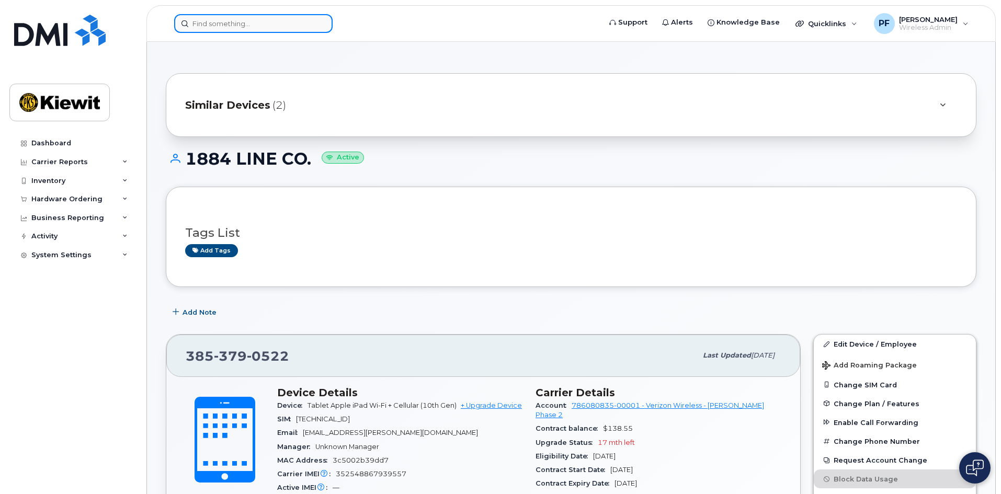
click at [239, 26] on input at bounding box center [253, 23] width 159 height 19
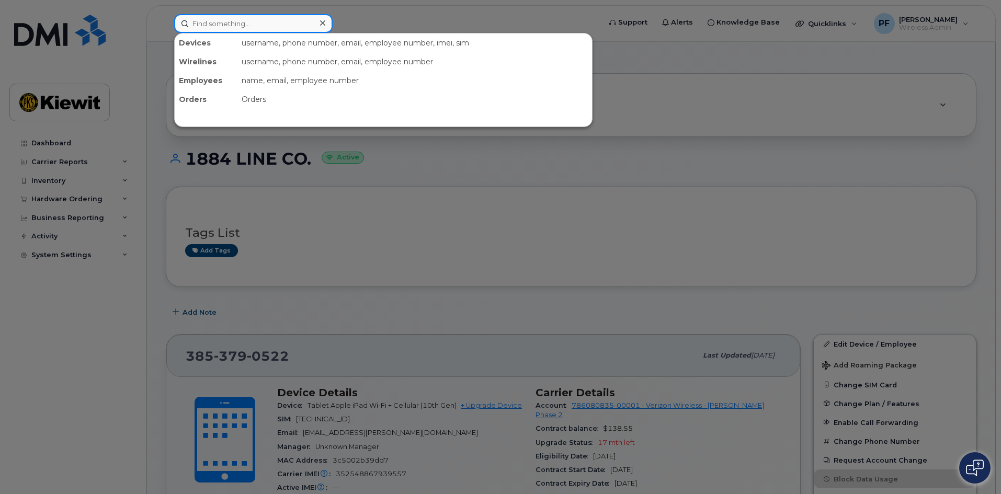
click at [245, 28] on input at bounding box center [253, 23] width 159 height 19
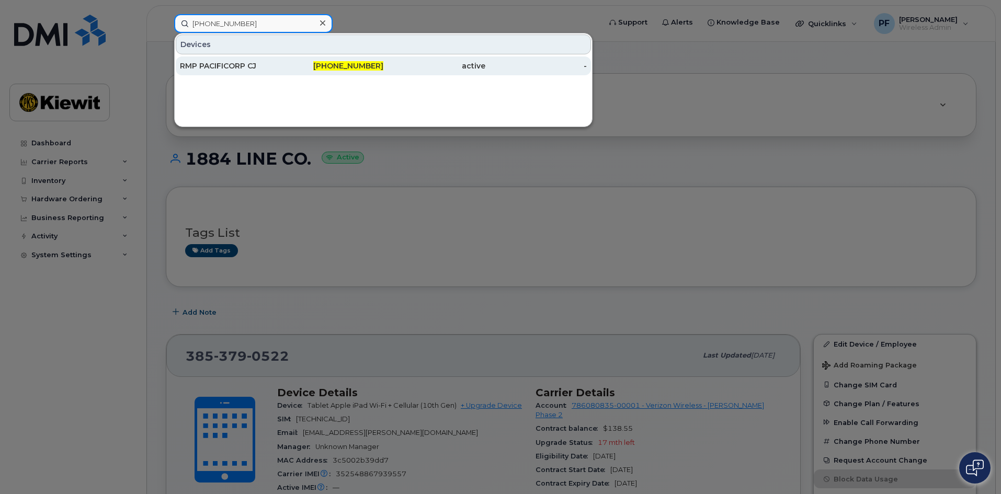
type input "[PHONE_NUMBER]"
click at [268, 66] on div "RMP PACIFICORP CJ" at bounding box center [231, 66] width 102 height 10
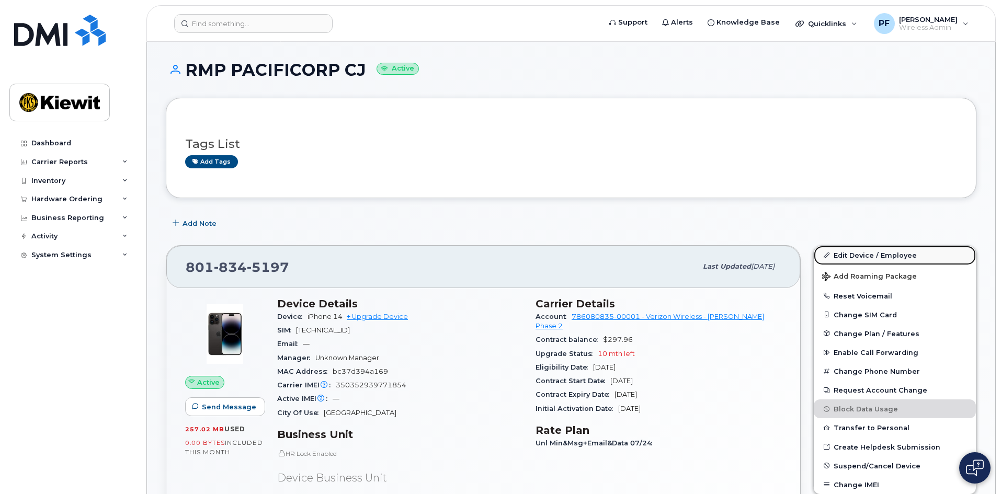
click at [887, 251] on link "Edit Device / Employee" at bounding box center [895, 255] width 162 height 19
click at [848, 254] on link "Edit Device / Employee" at bounding box center [895, 255] width 162 height 19
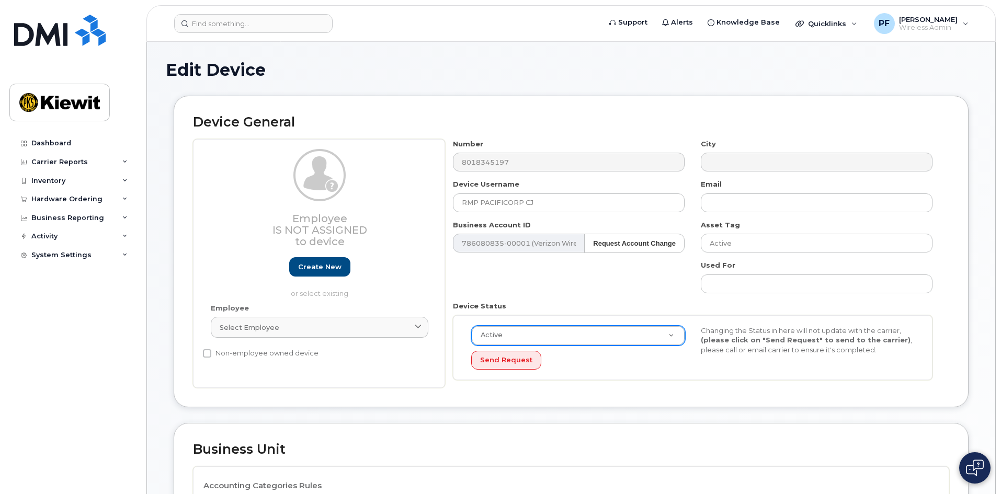
scroll to position [314, 0]
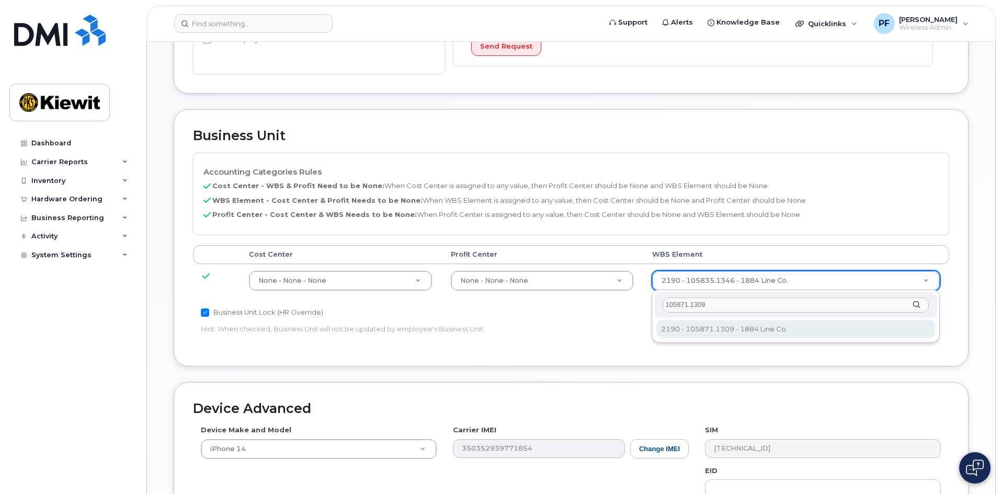
type input "105871.1309"
type input "30270108"
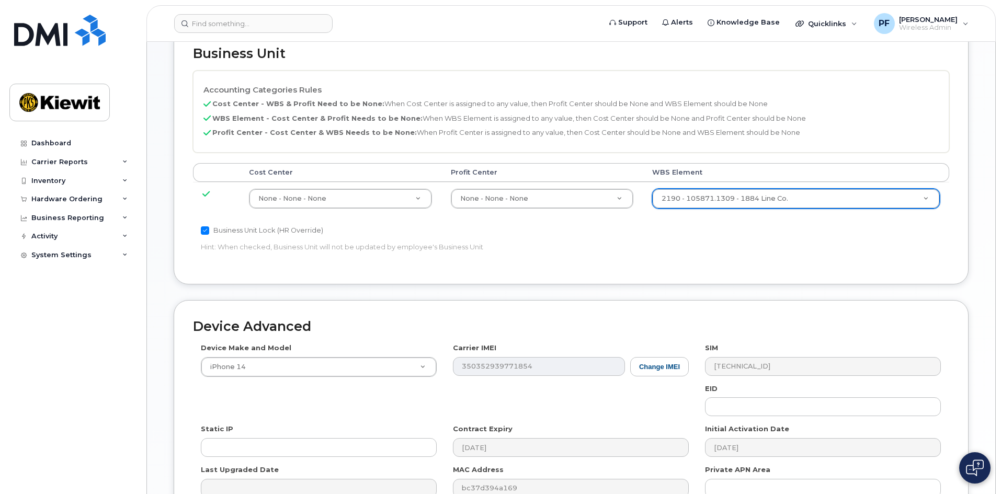
scroll to position [514, 0]
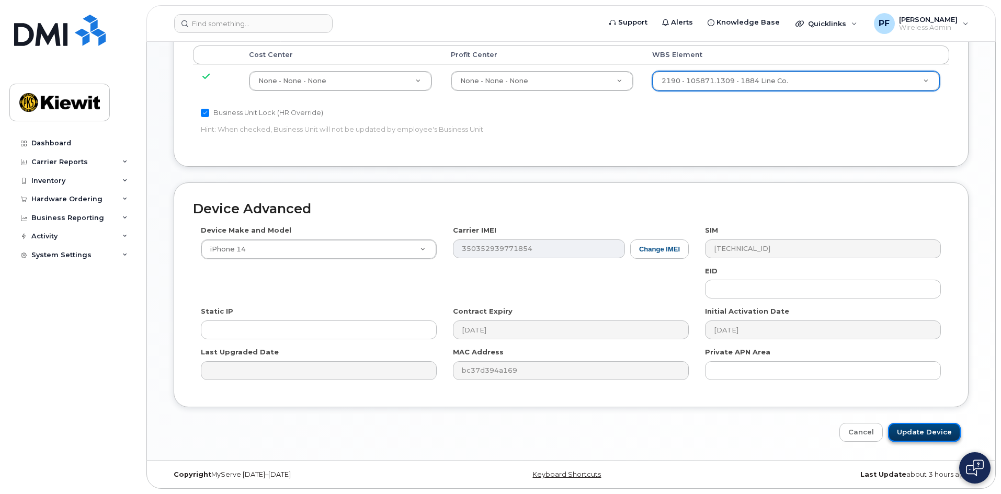
click at [945, 434] on input "Update Device" at bounding box center [924, 432] width 73 height 19
type input "Saving..."
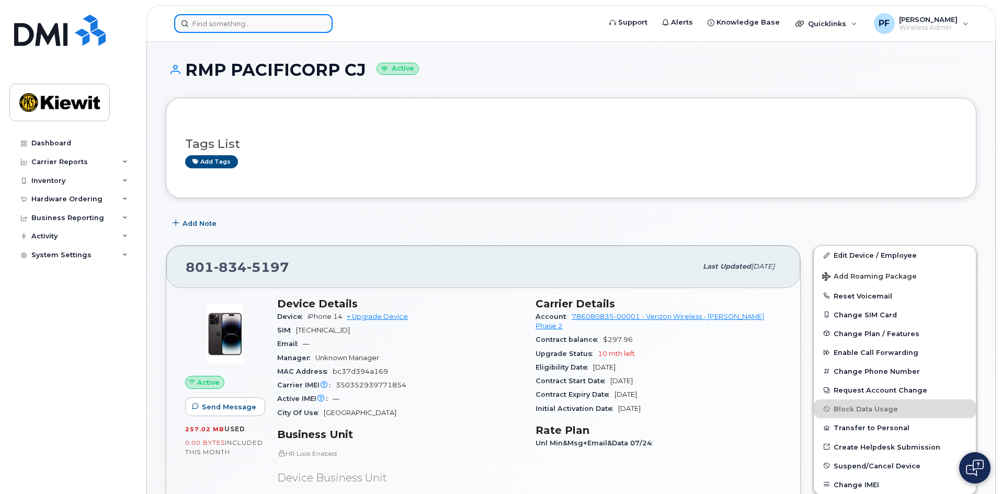
click at [253, 26] on input at bounding box center [253, 23] width 159 height 19
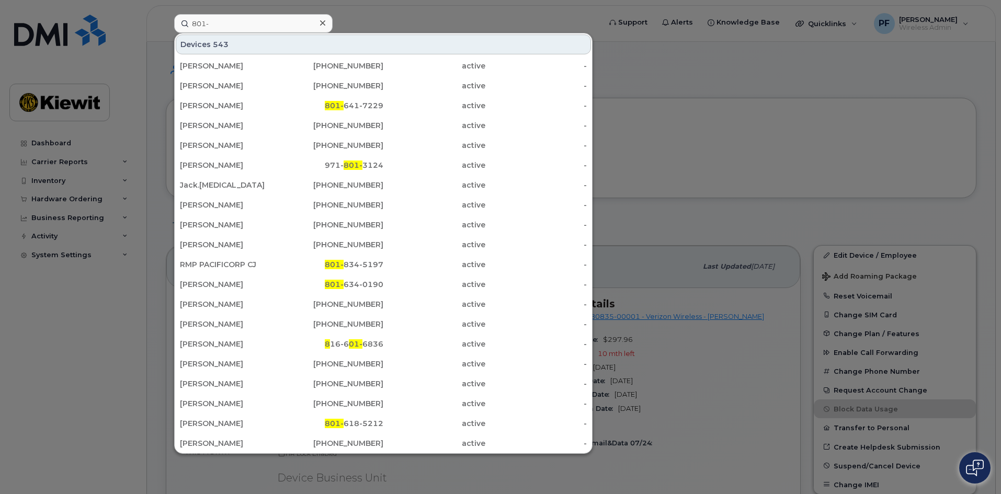
click at [692, 125] on div at bounding box center [500, 247] width 1001 height 494
click at [216, 21] on input "801-" at bounding box center [253, 23] width 159 height 19
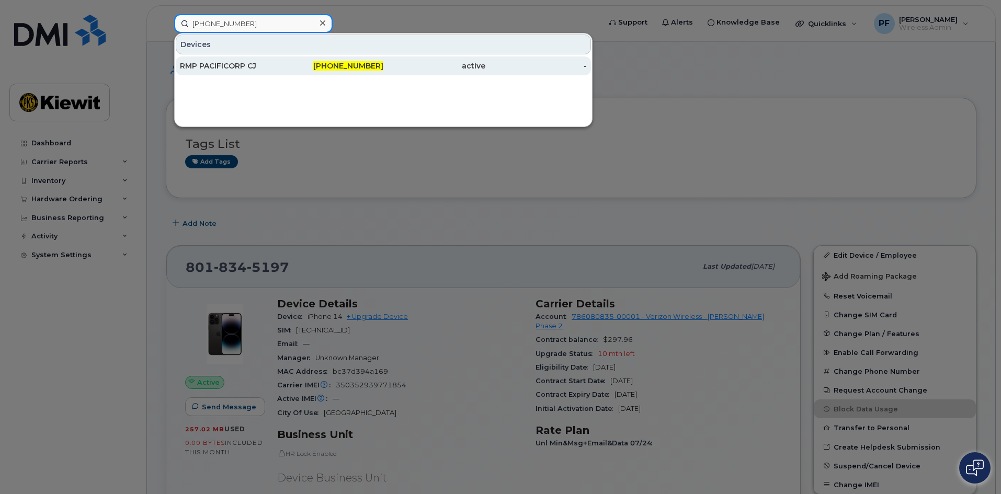
type input "[PHONE_NUMBER]"
click at [269, 63] on div "RMP PACIFICORP CJ" at bounding box center [231, 66] width 102 height 10
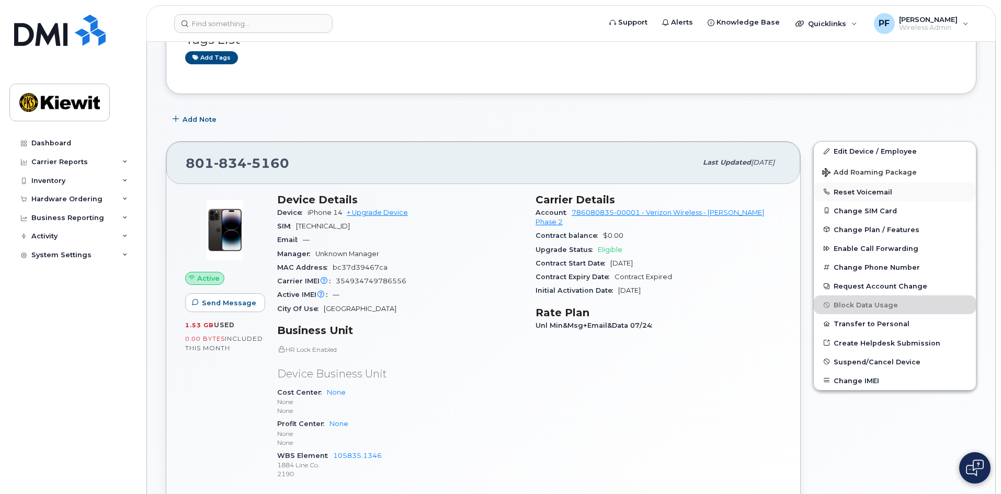
scroll to position [105, 0]
click at [839, 153] on link "Edit Device / Employee" at bounding box center [895, 150] width 162 height 19
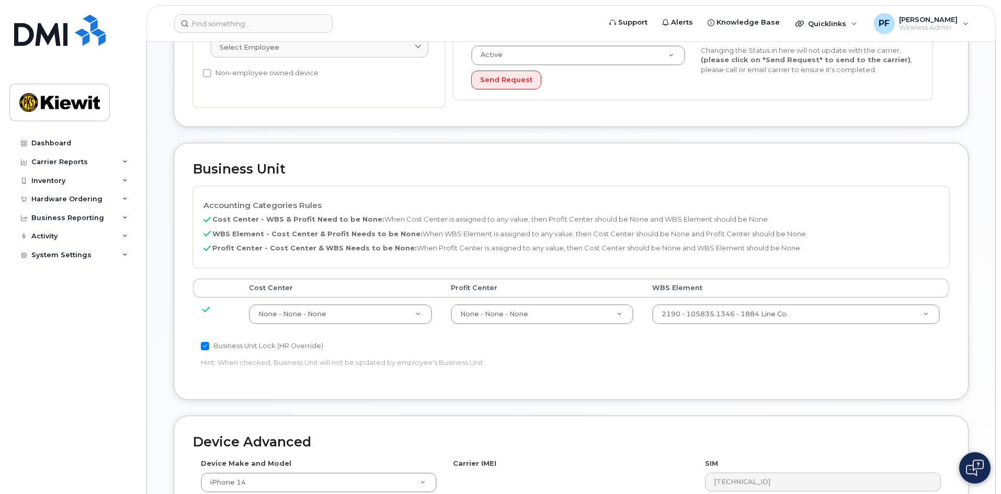
scroll to position [314, 0]
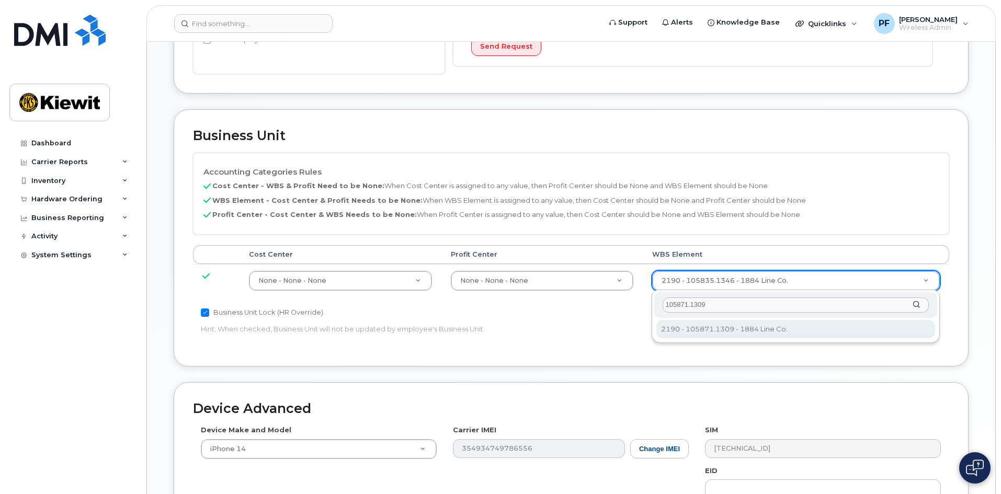
type input "105871.1309"
type input "30270108"
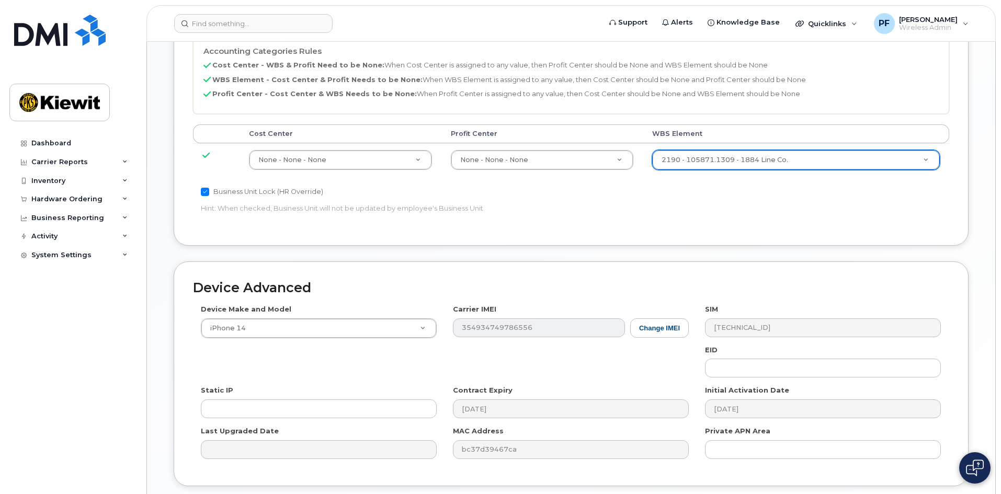
scroll to position [514, 0]
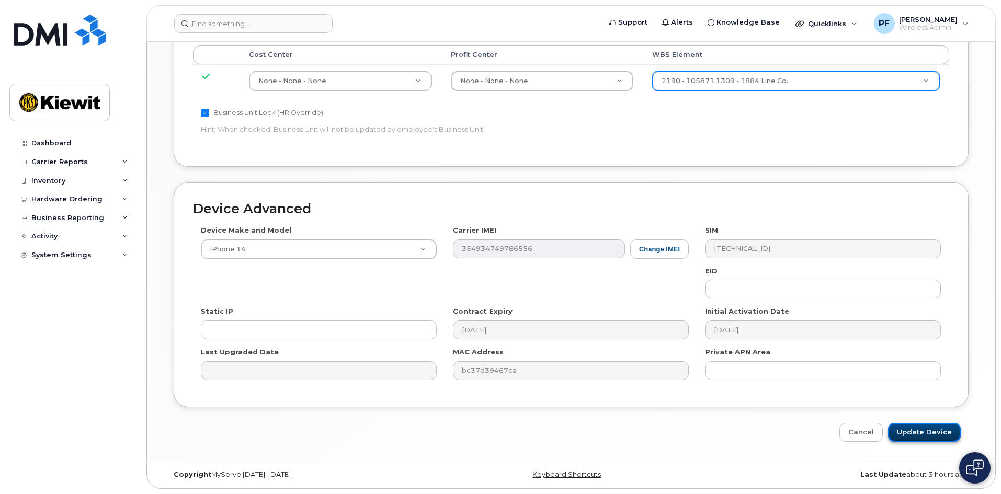
click at [937, 440] on input "Update Device" at bounding box center [924, 432] width 73 height 19
type input "Saving..."
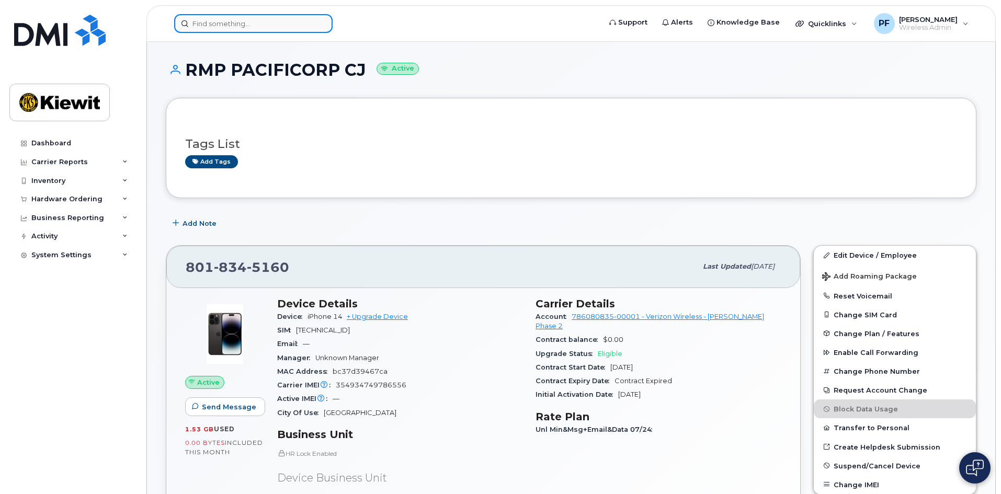
click at [245, 25] on input at bounding box center [253, 23] width 159 height 19
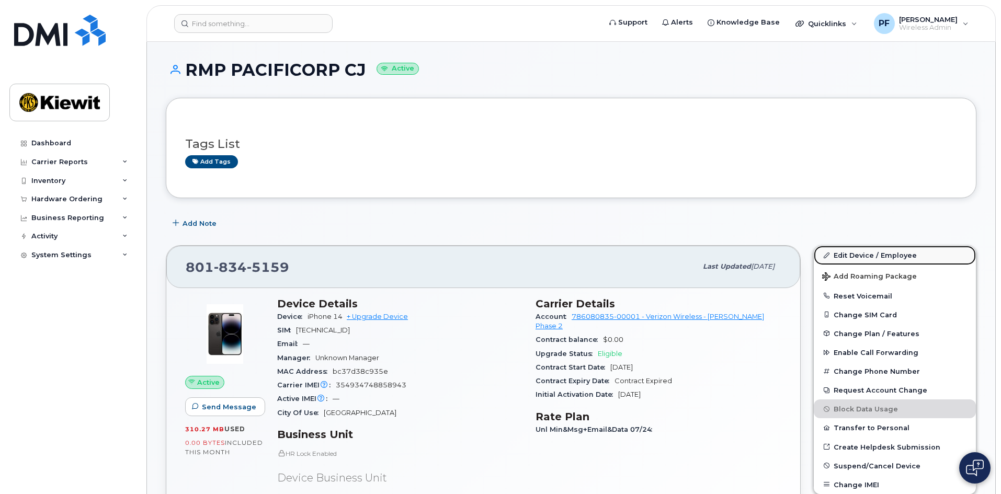
click at [862, 257] on link "Edit Device / Employee" at bounding box center [895, 255] width 162 height 19
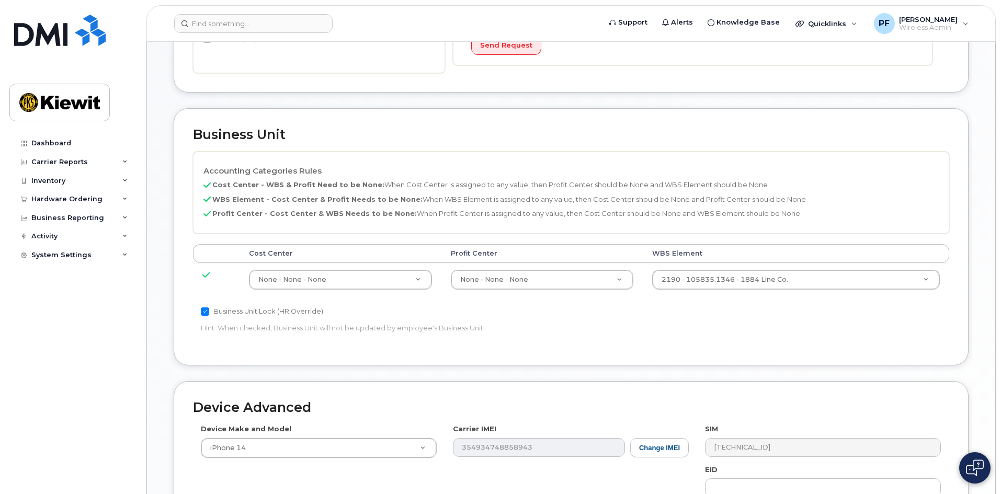
scroll to position [366, 0]
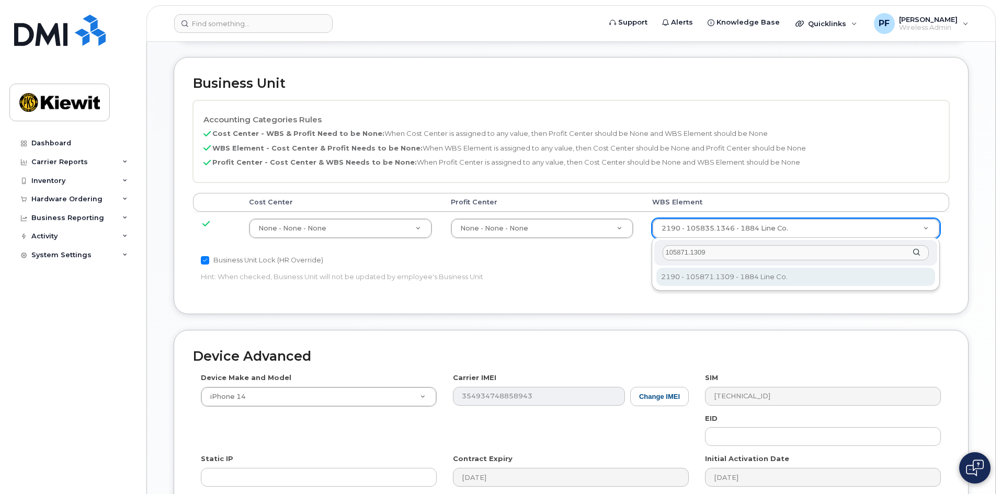
type input "105871.1309"
type input "30270108"
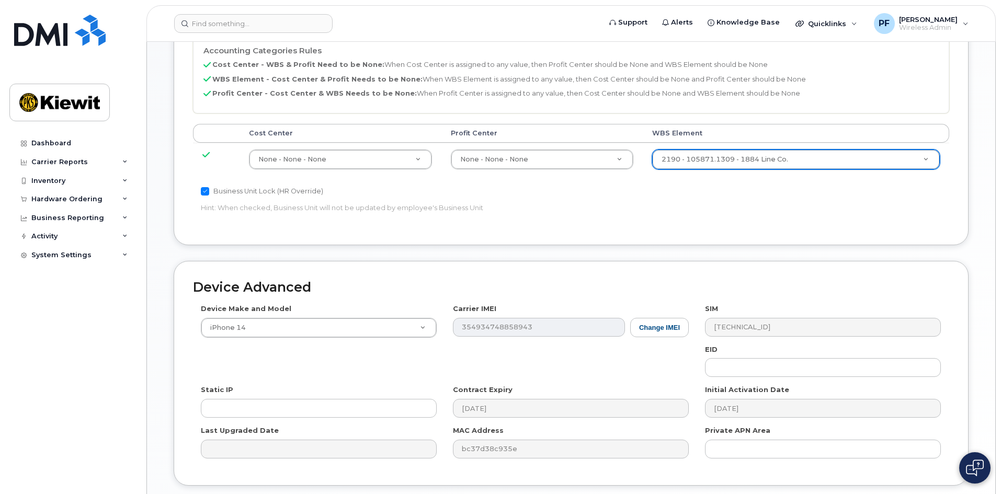
scroll to position [514, 0]
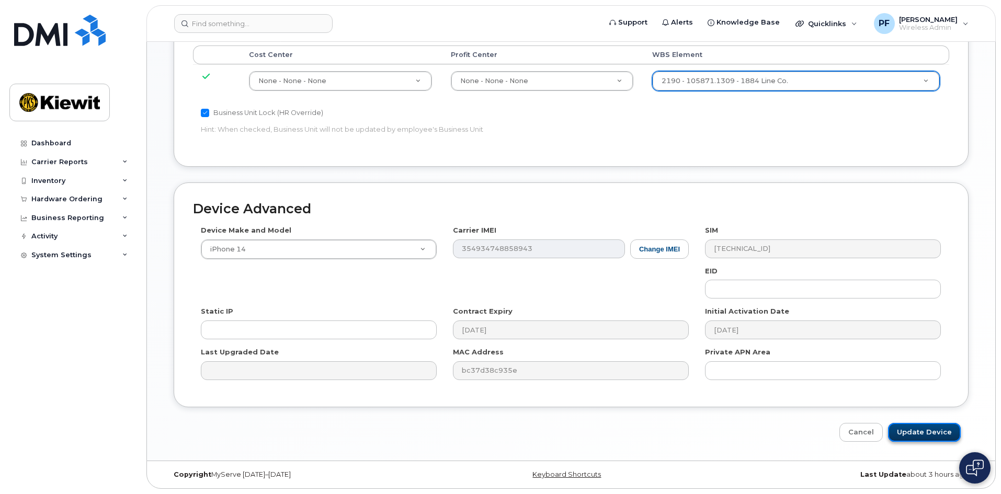
click at [943, 432] on input "Update Device" at bounding box center [924, 432] width 73 height 19
type input "Saving..."
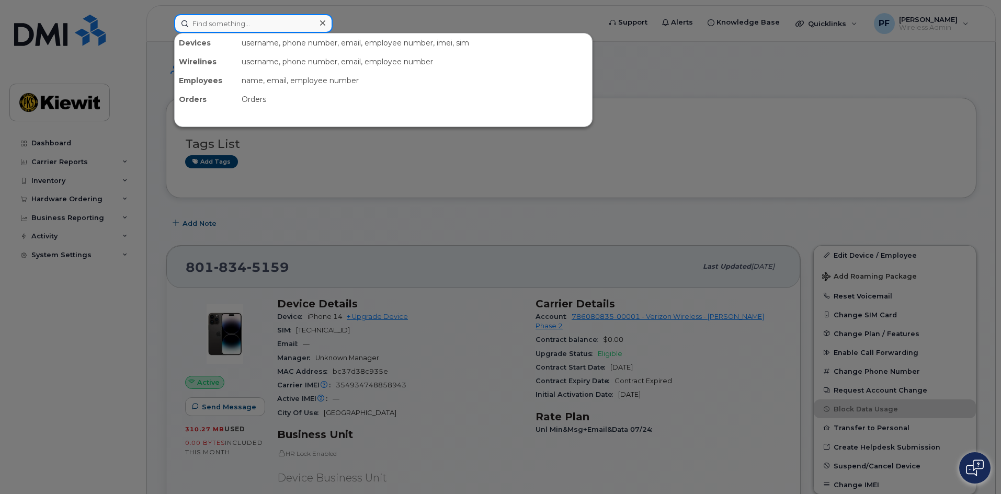
click at [204, 30] on input at bounding box center [253, 23] width 159 height 19
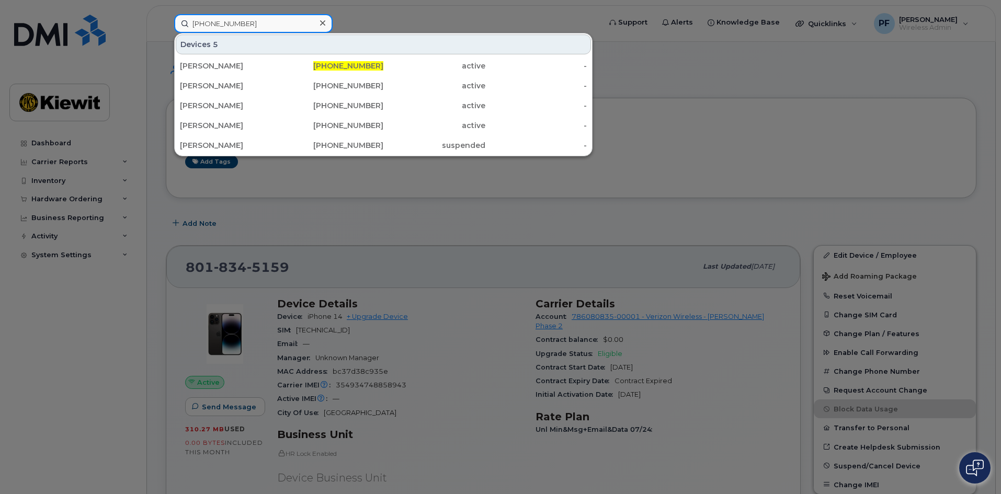
type input "385-518-5260"
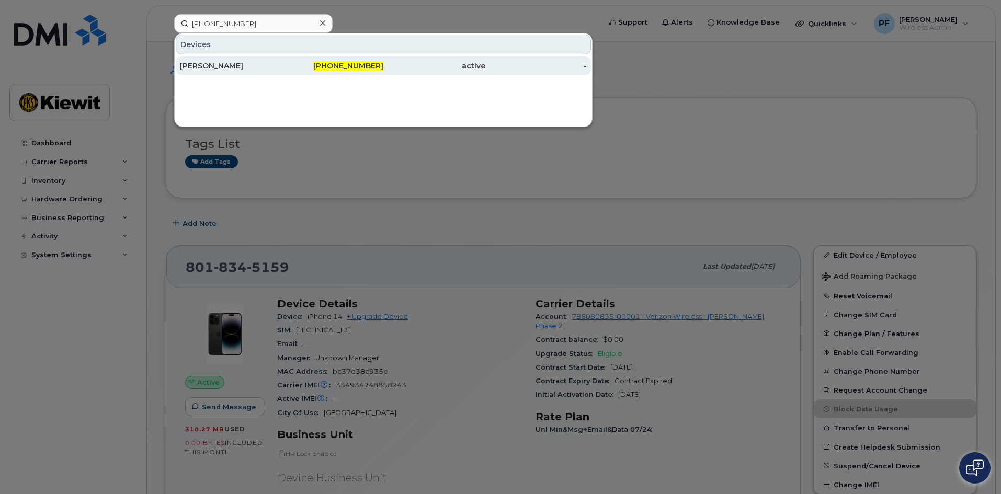
click at [282, 60] on div "JACOB REID" at bounding box center [333, 66] width 102 height 19
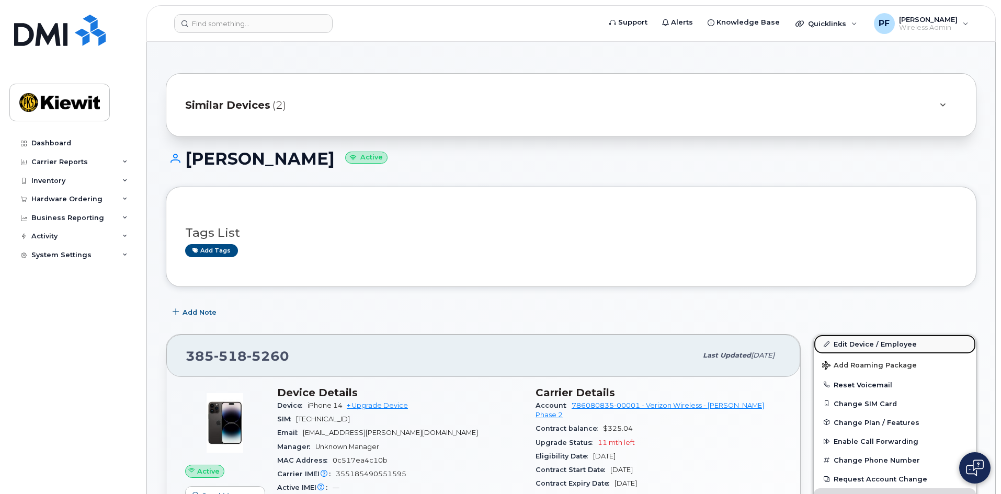
click at [878, 343] on link "Edit Device / Employee" at bounding box center [895, 344] width 162 height 19
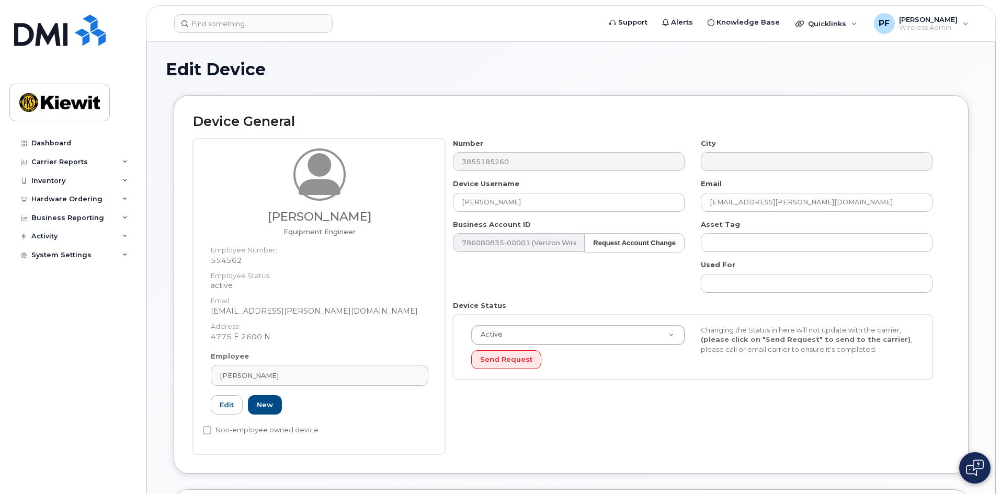
scroll to position [314, 0]
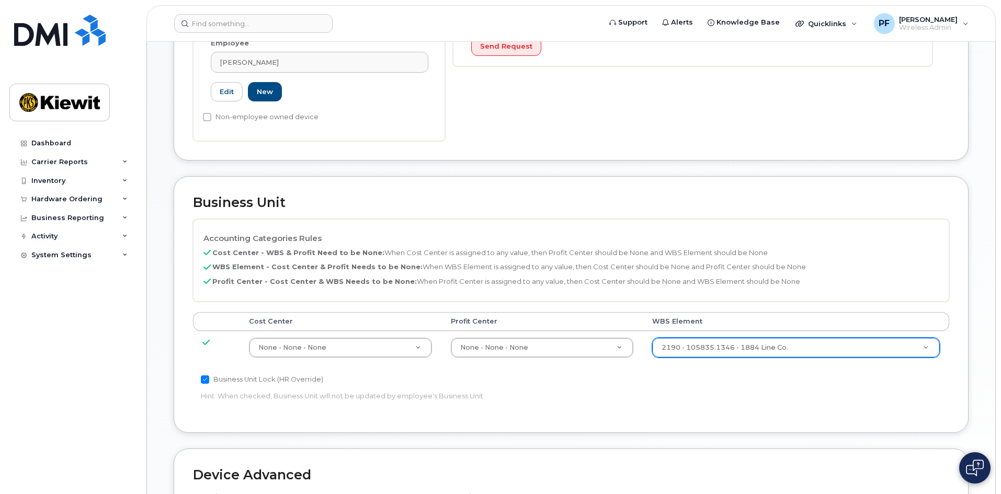
click at [708, 357] on div "2190 - 105835.1346 - 1884 Line Co." at bounding box center [796, 348] width 288 height 20
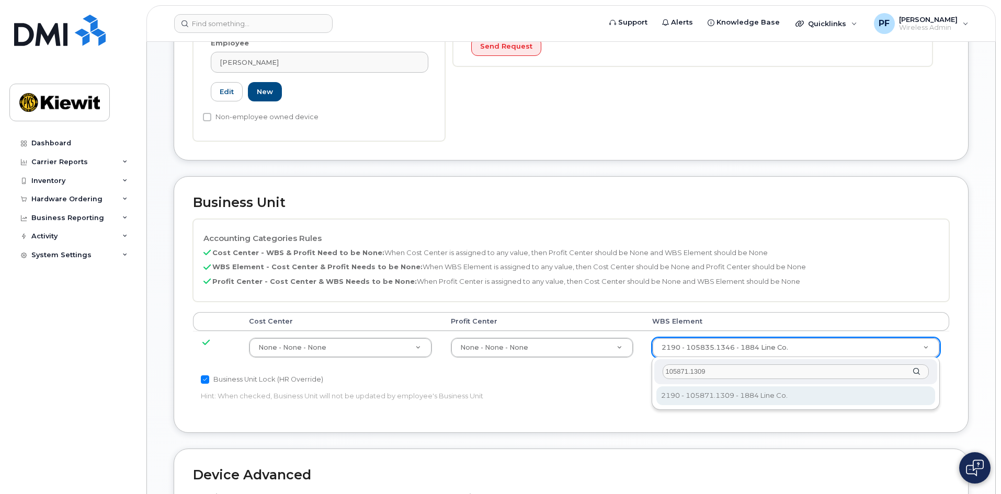
type input "105871.1309"
type input "30270108"
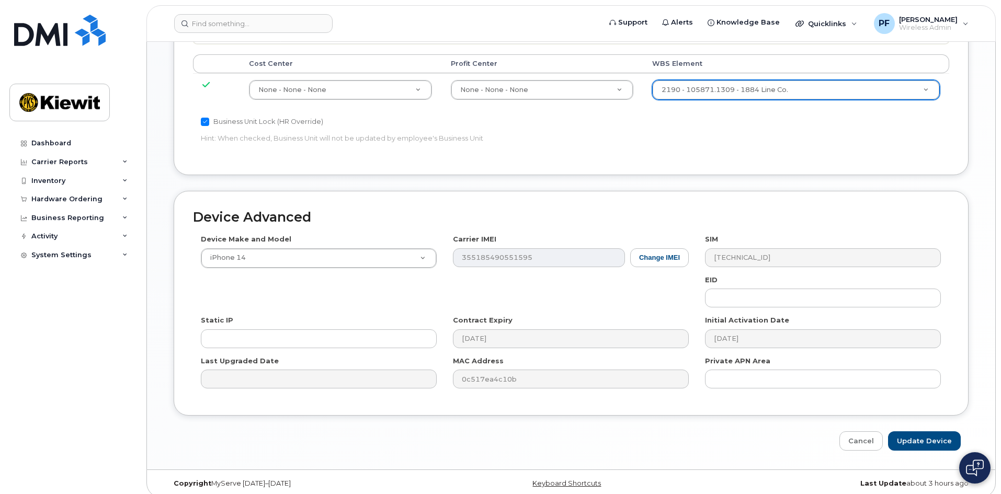
scroll to position [576, 0]
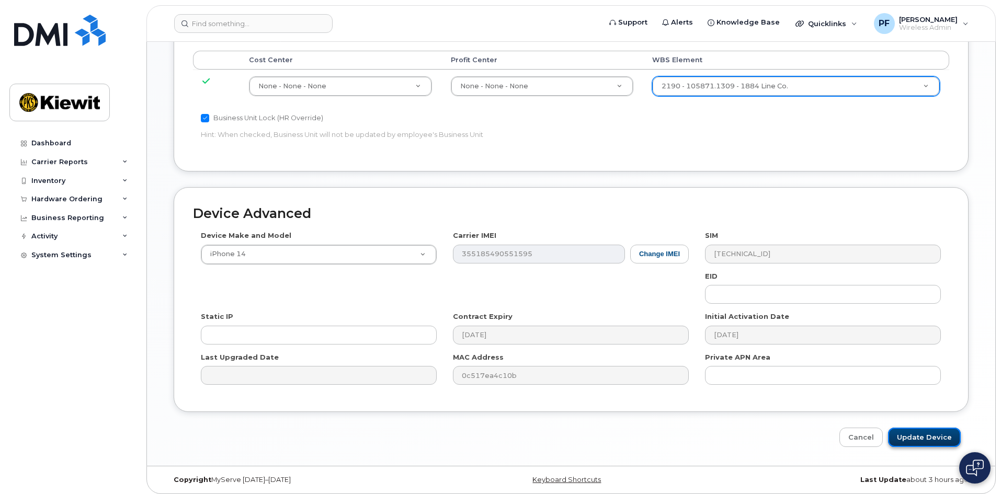
click at [922, 438] on input "Update Device" at bounding box center [924, 437] width 73 height 19
type input "Saving..."
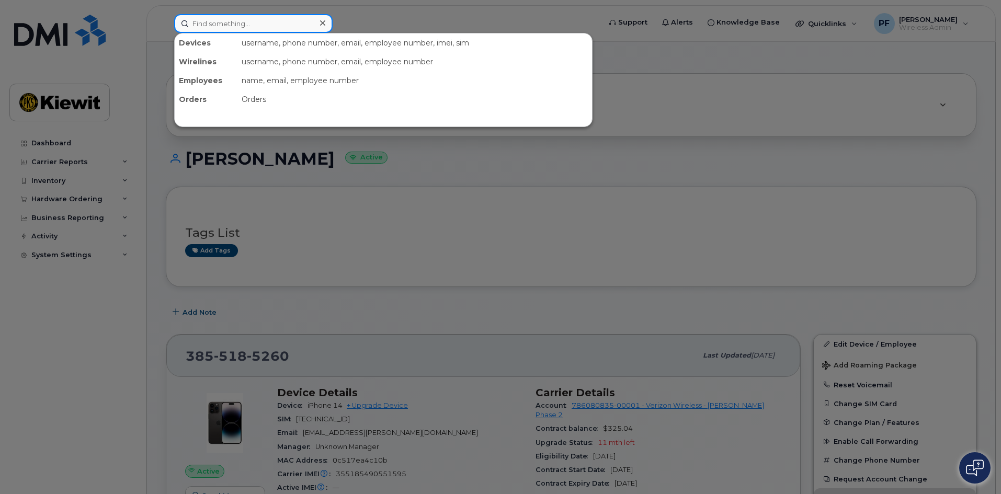
click at [263, 27] on input at bounding box center [253, 23] width 159 height 19
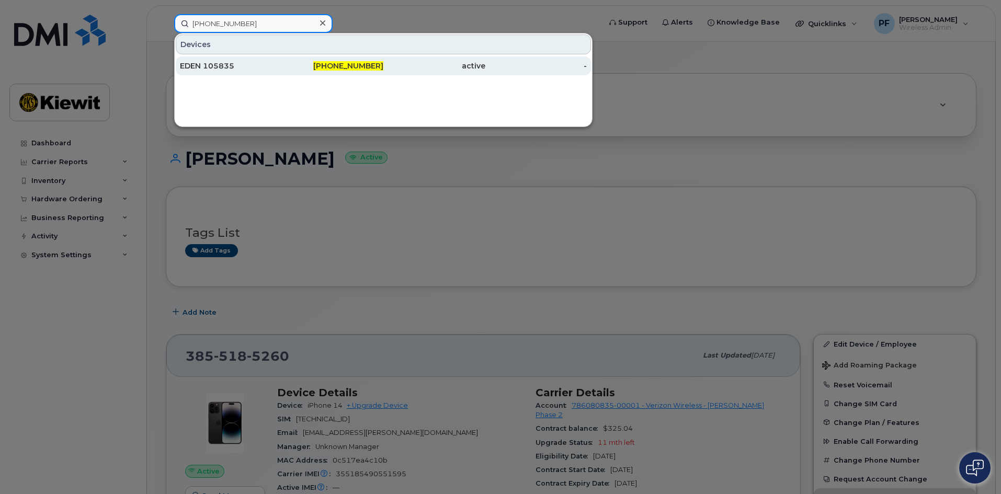
type input "[PHONE_NUMBER]"
click at [252, 62] on div "EDEN 105835" at bounding box center [231, 66] width 102 height 10
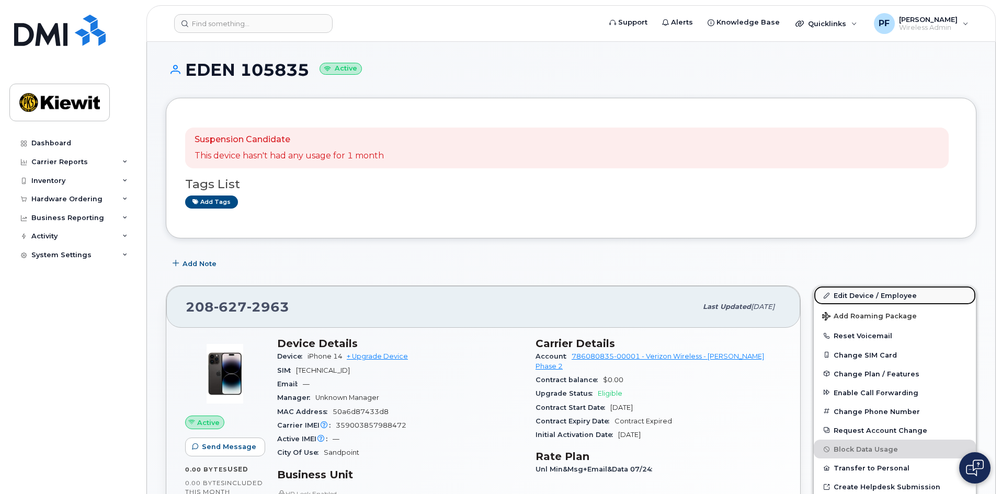
click at [845, 294] on link "Edit Device / Employee" at bounding box center [895, 295] width 162 height 19
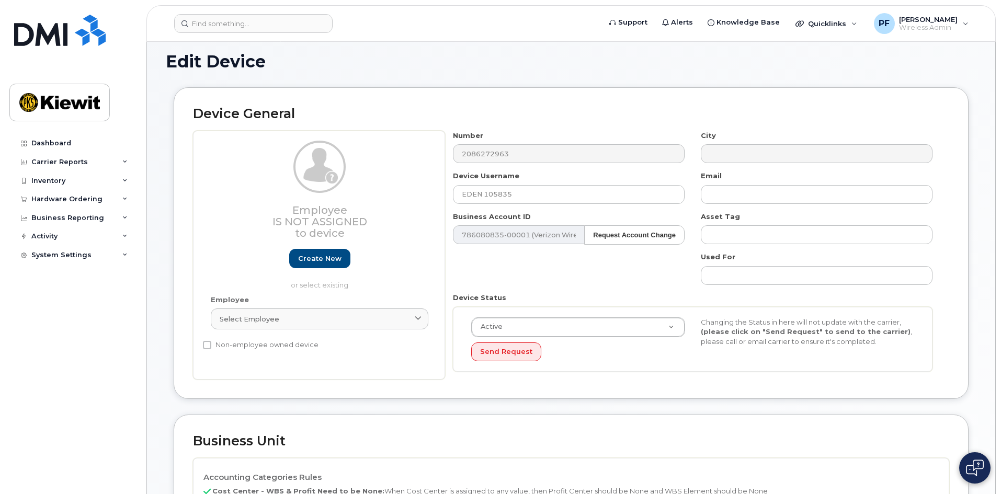
scroll to position [262, 0]
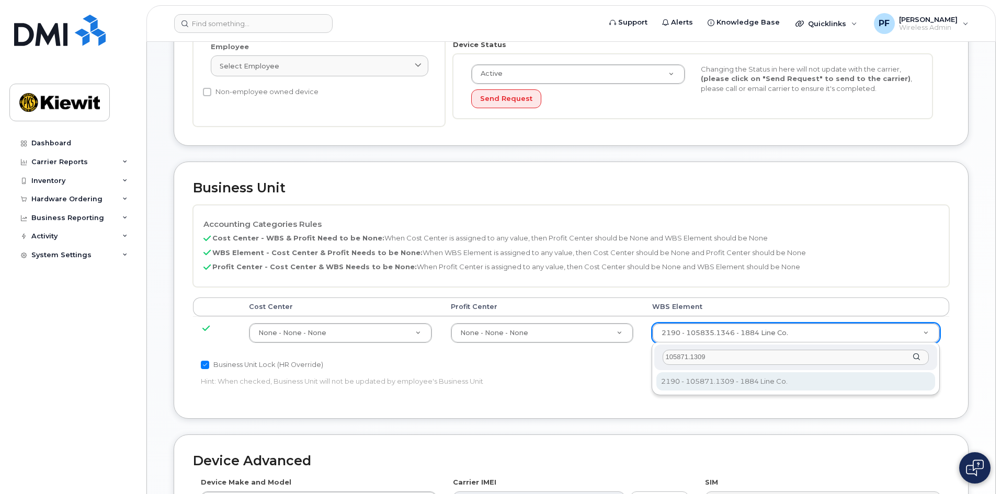
type input "105871.1309"
type input "30270108"
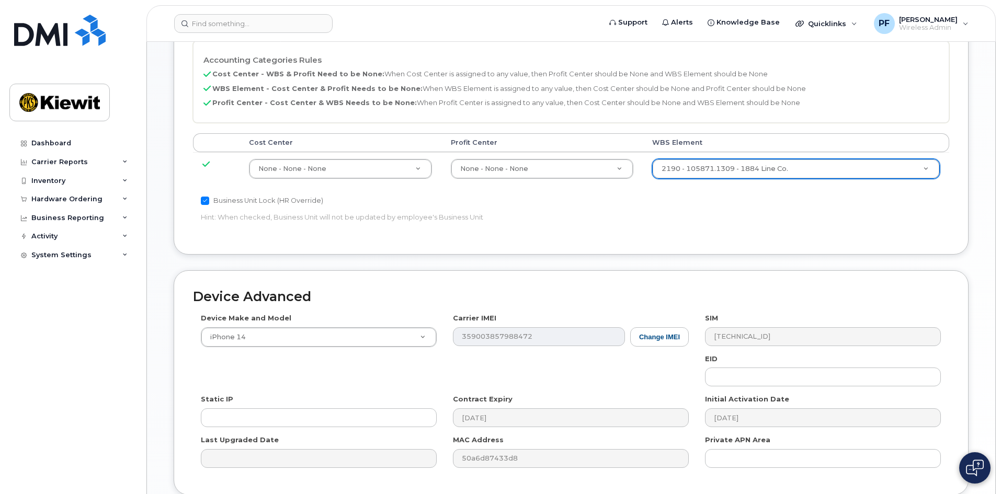
scroll to position [514, 0]
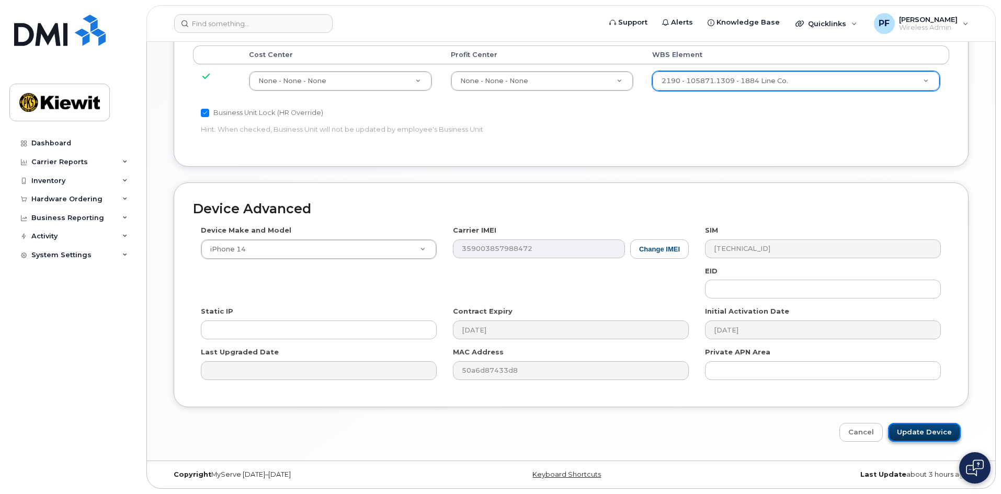
click at [907, 434] on input "Update Device" at bounding box center [924, 432] width 73 height 19
type input "Saving..."
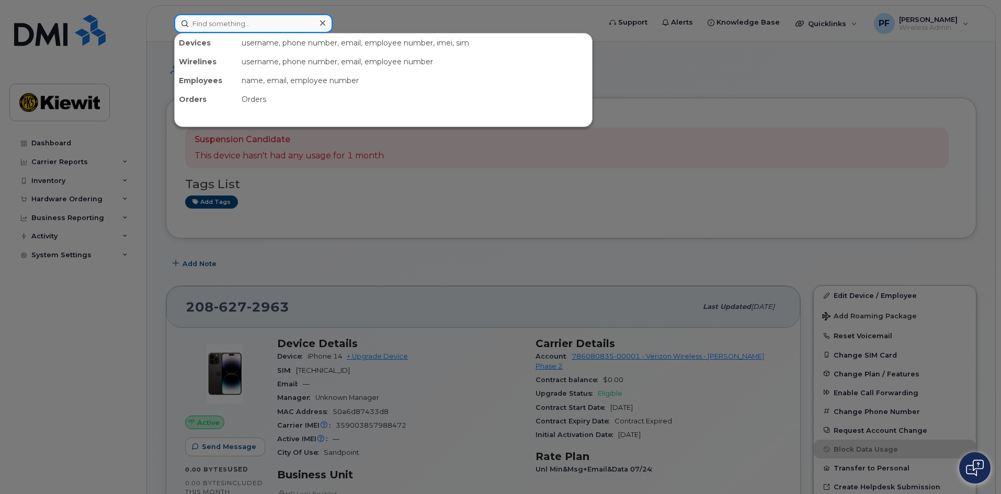
click at [214, 20] on input at bounding box center [253, 23] width 159 height 19
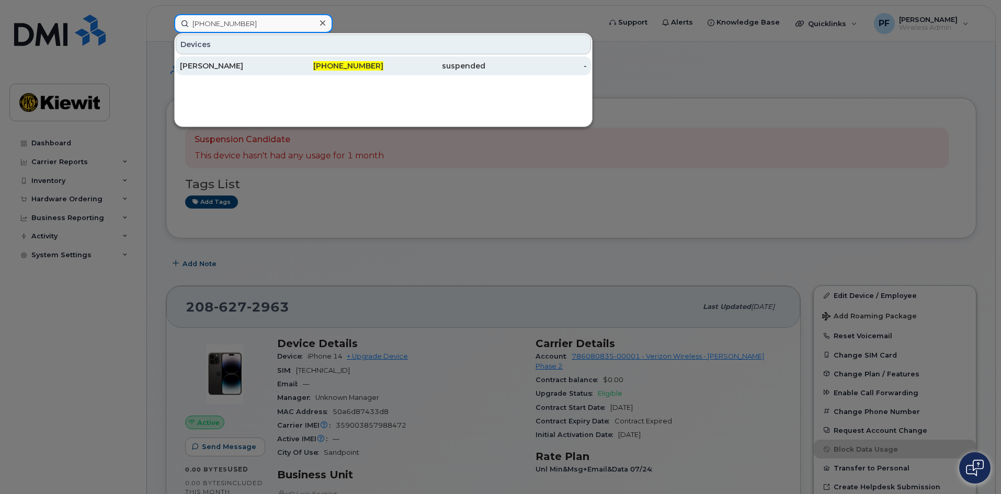
type input "480-724-9388"
click at [246, 62] on div "CODY ROSSMAN" at bounding box center [231, 66] width 102 height 10
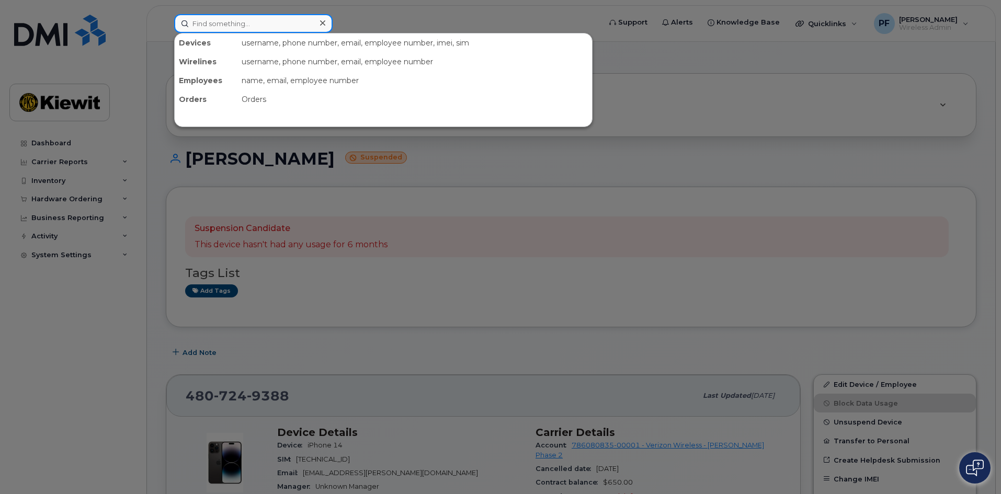
click at [277, 16] on input at bounding box center [253, 23] width 159 height 19
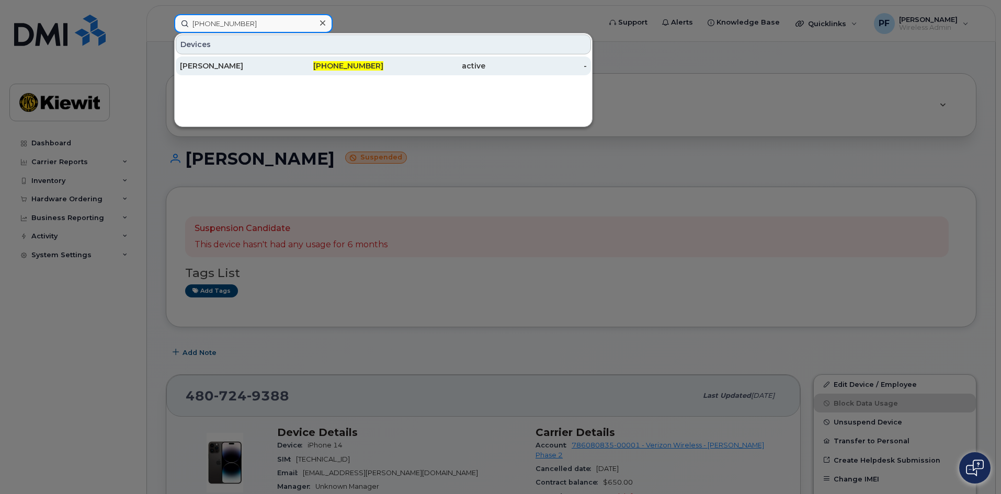
type input "480-724-7896"
click at [277, 64] on div "[PERSON_NAME]" at bounding box center [231, 66] width 102 height 10
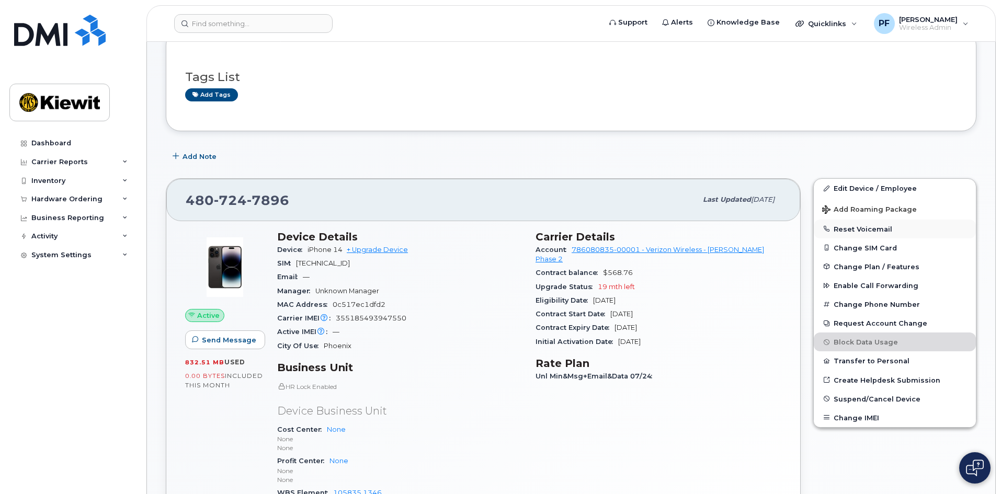
scroll to position [157, 0]
click at [865, 185] on link "Edit Device / Employee" at bounding box center [895, 187] width 162 height 19
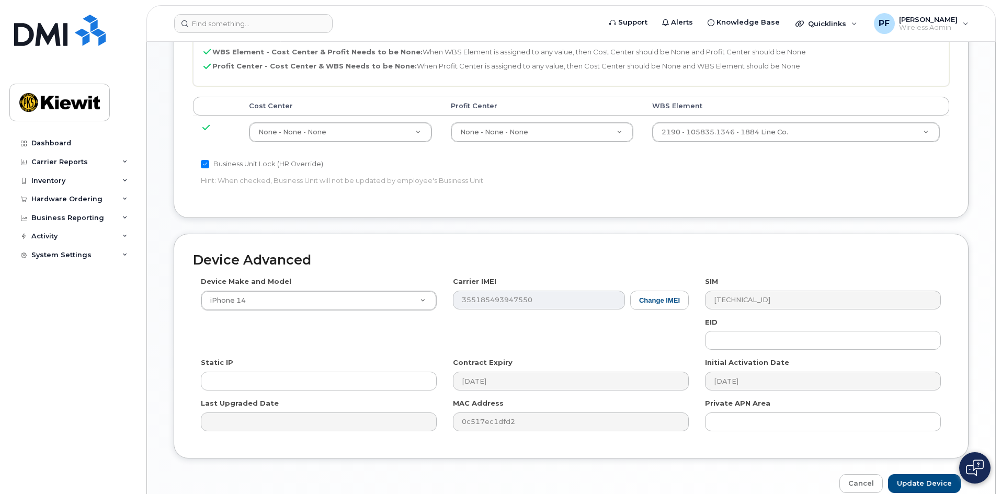
scroll to position [514, 0]
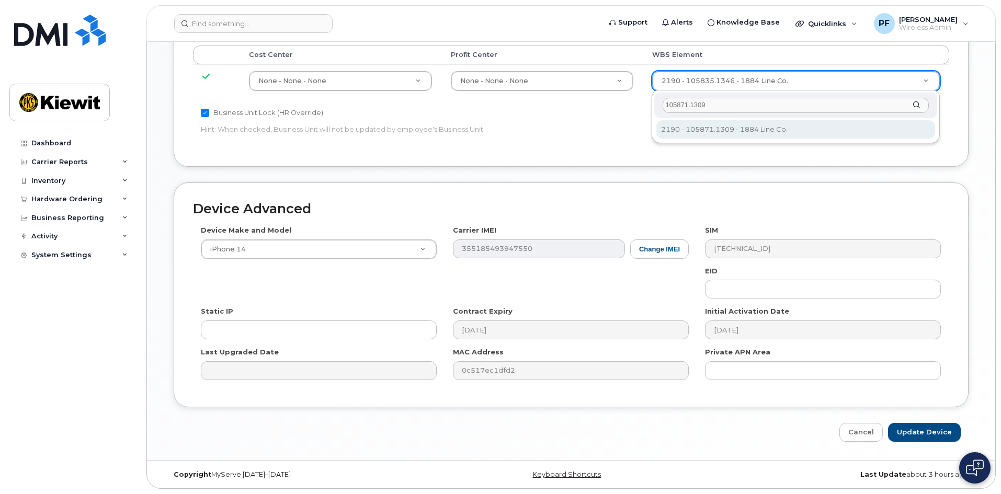
type input "105871.1309"
type input "30270108"
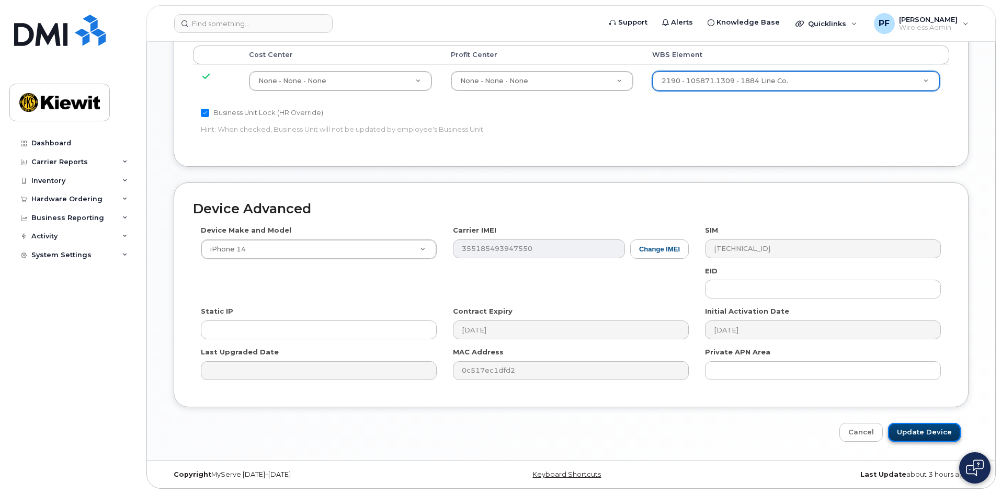
click at [938, 426] on input "Update Device" at bounding box center [924, 432] width 73 height 19
type input "Saving..."
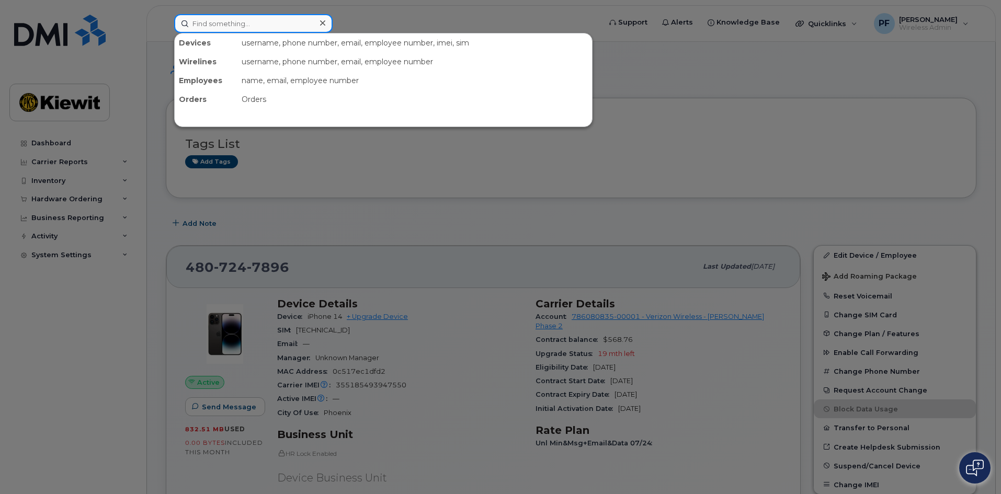
click at [236, 19] on input at bounding box center [253, 23] width 159 height 19
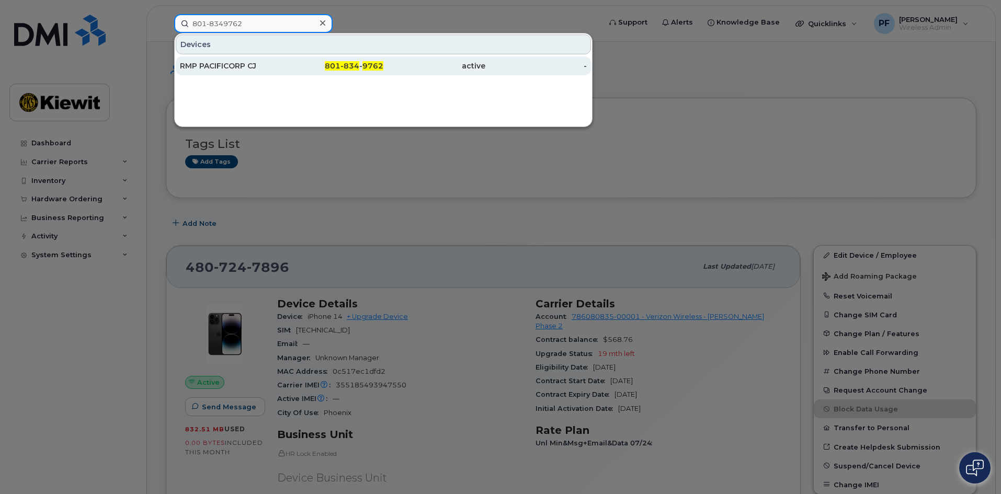
type input "801-8349762"
click at [221, 69] on div "RMP PACIFICORP CJ" at bounding box center [231, 66] width 102 height 10
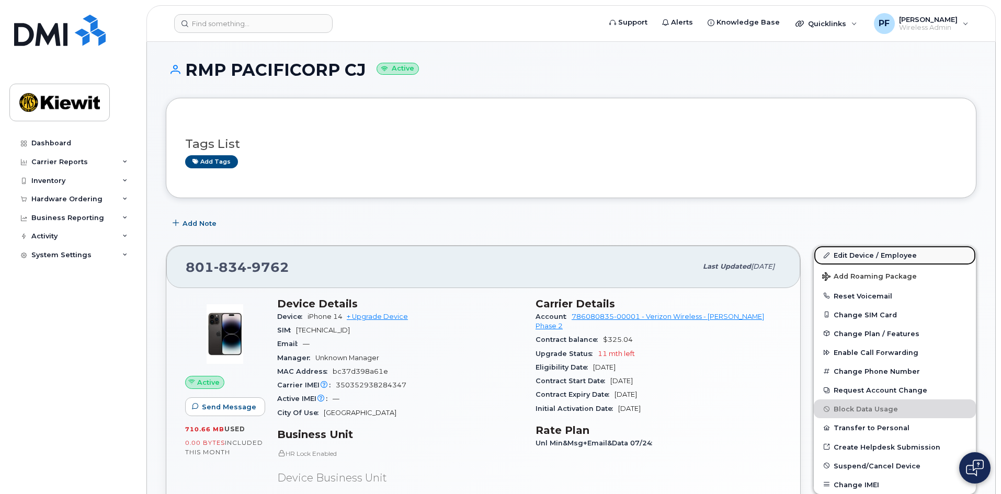
click at [873, 251] on link "Edit Device / Employee" at bounding box center [895, 255] width 162 height 19
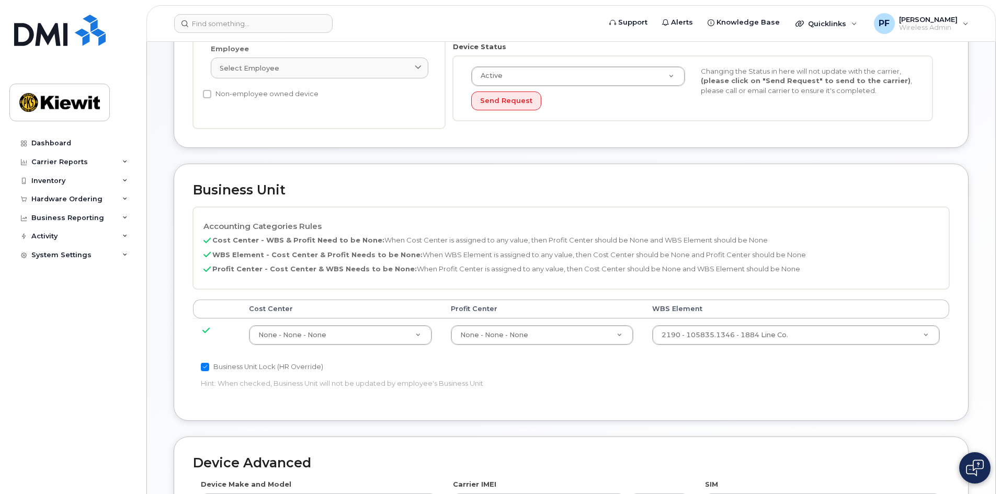
scroll to position [262, 0]
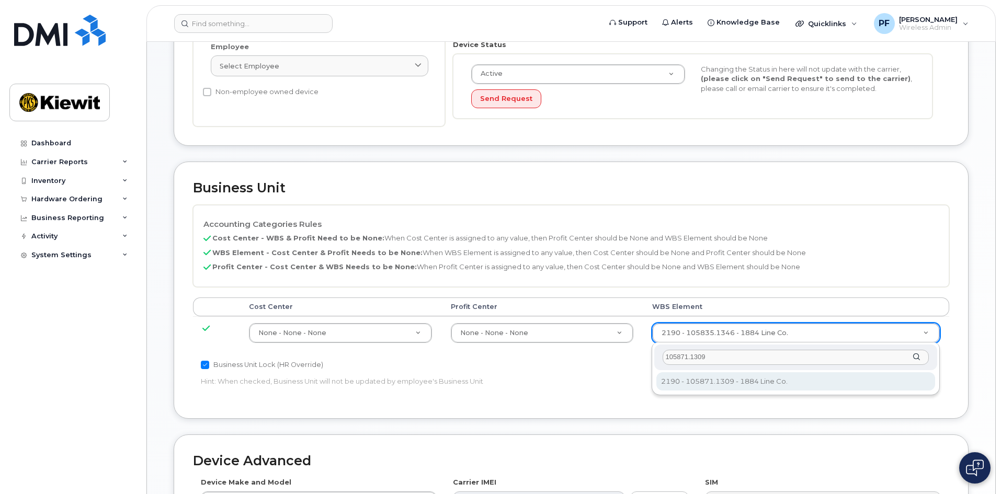
type input "105871.1309"
type input "30270108"
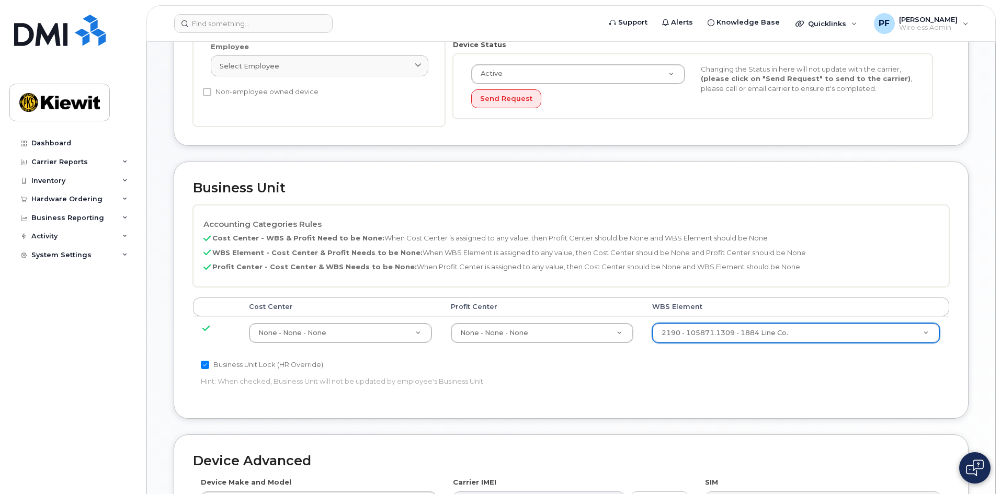
scroll to position [514, 0]
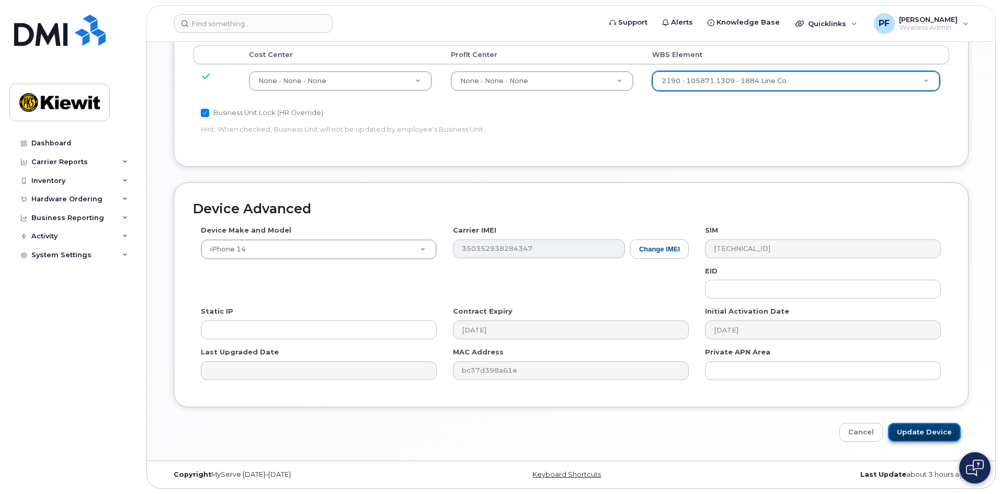
click at [925, 430] on input "Update Device" at bounding box center [924, 432] width 73 height 19
type input "Saving..."
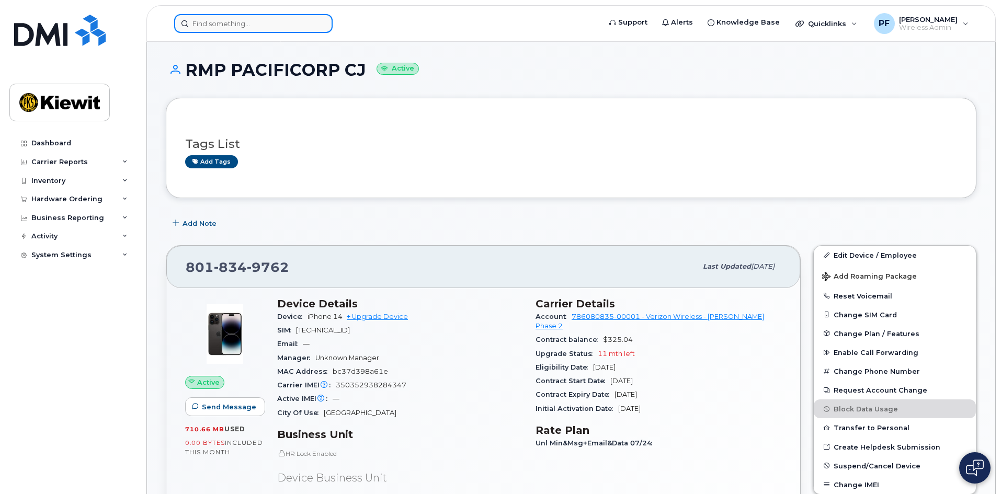
click at [263, 29] on input at bounding box center [253, 23] width 159 height 19
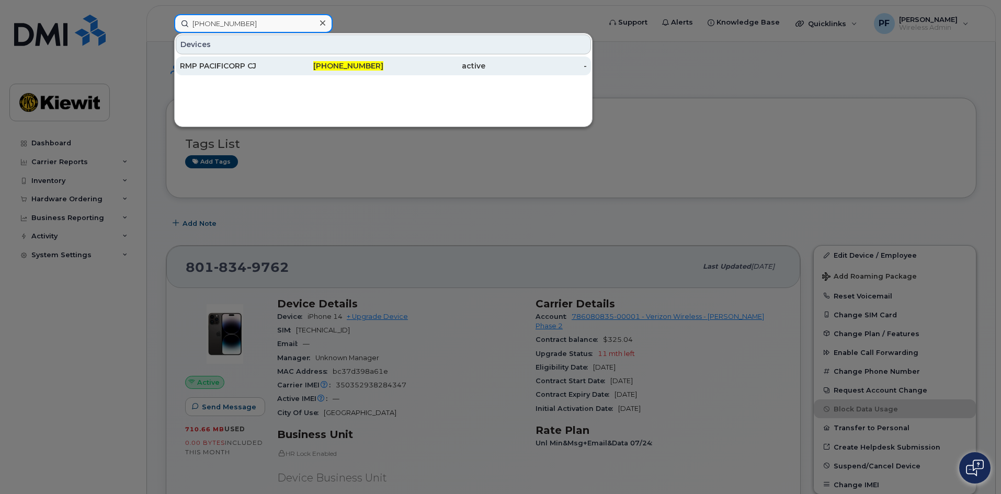
type input "801-834-5205"
click at [287, 64] on div "801-834-5205" at bounding box center [333, 66] width 102 height 10
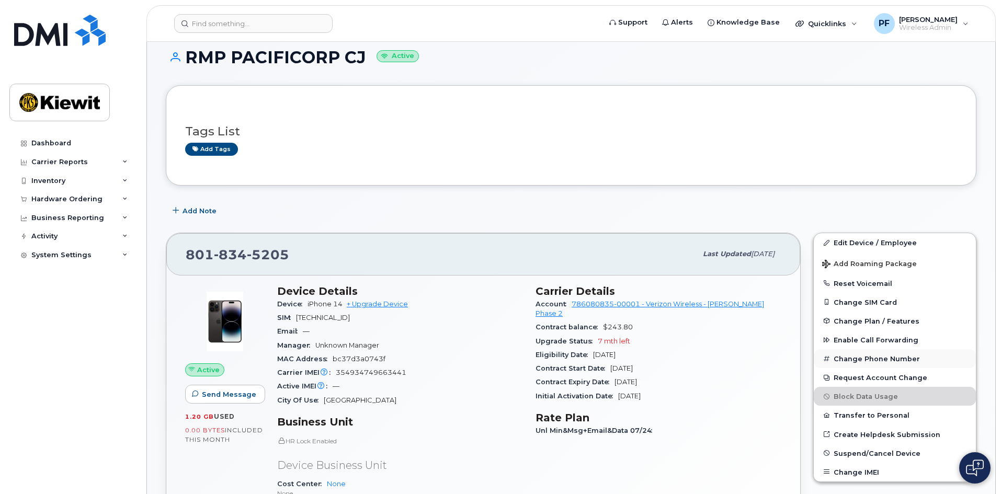
scroll to position [157, 0]
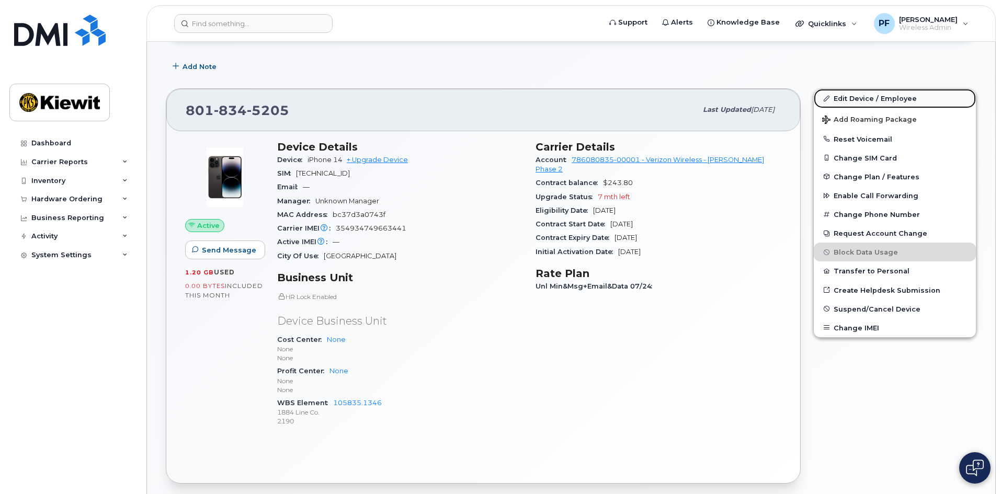
click at [854, 97] on link "Edit Device / Employee" at bounding box center [895, 98] width 162 height 19
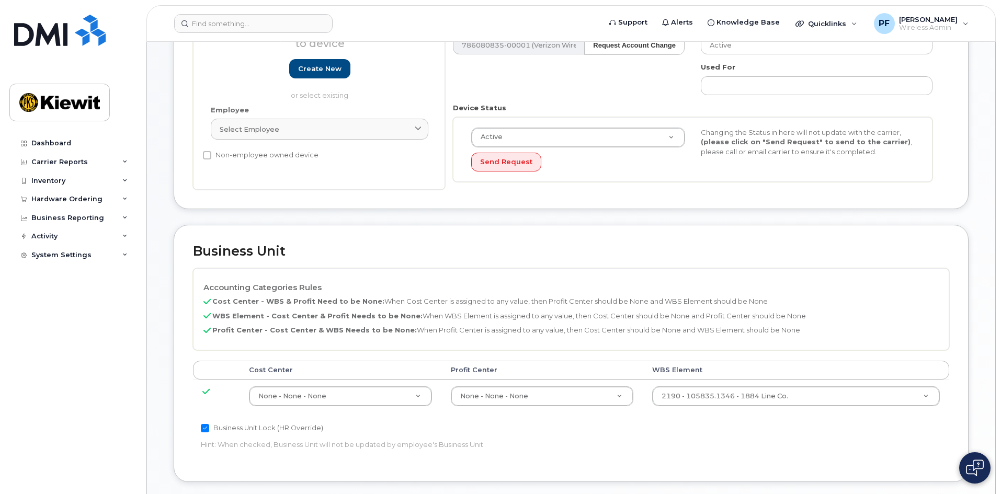
scroll to position [262, 0]
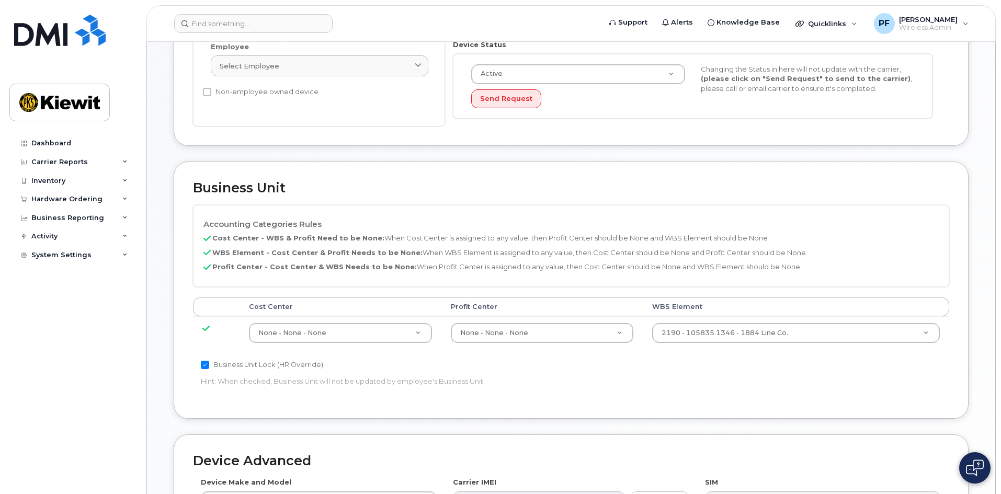
click at [758, 317] on td "2190 - 105835.1346 - 1884 Line Co. 30255663" at bounding box center [796, 333] width 307 height 33
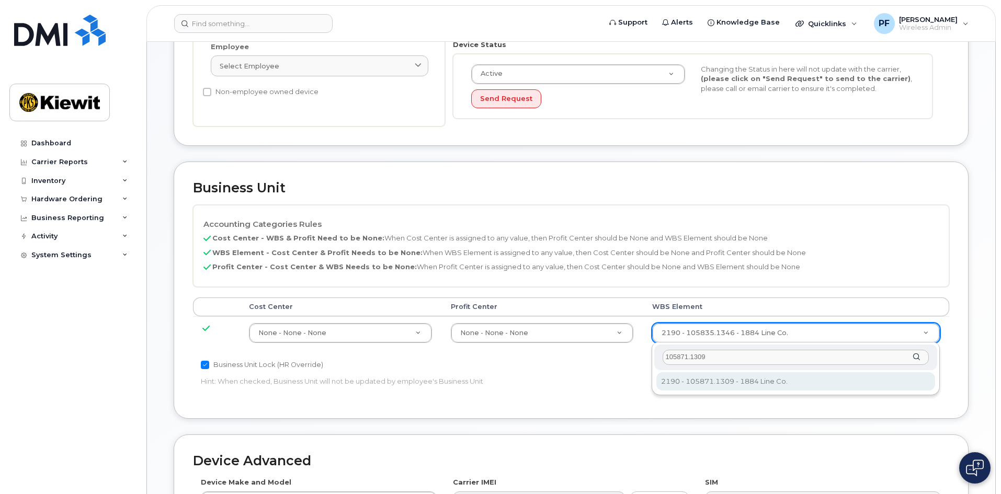
type input "105871.1309"
type input "30270108"
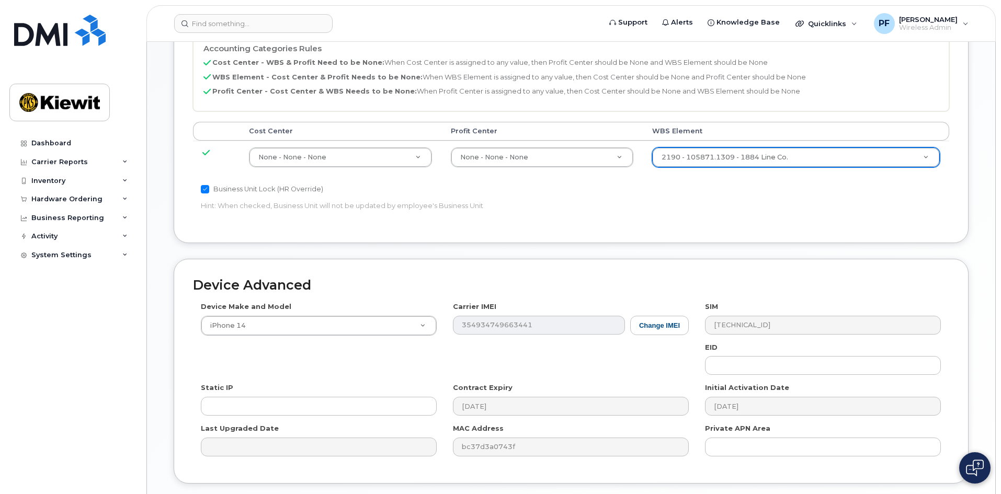
scroll to position [514, 0]
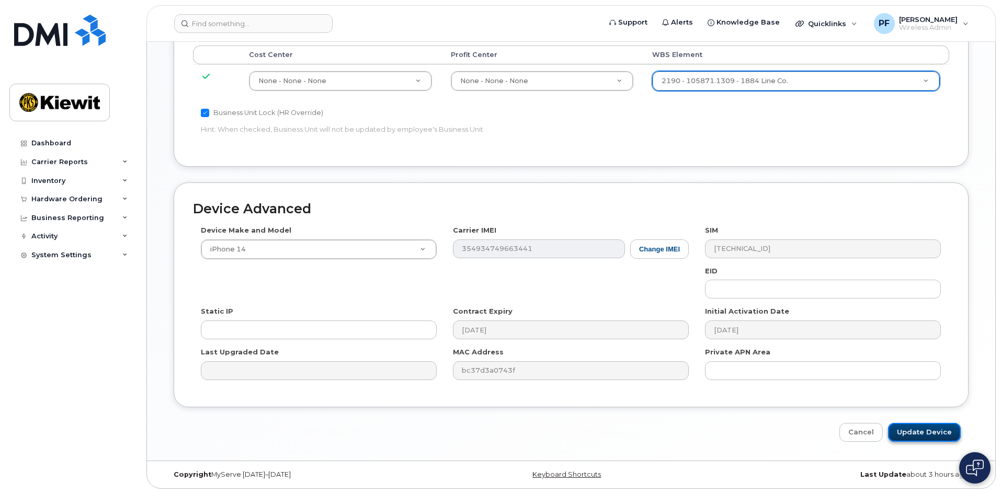
click at [927, 435] on input "Update Device" at bounding box center [924, 432] width 73 height 19
type input "Saving..."
